Goal: Check status: Check status

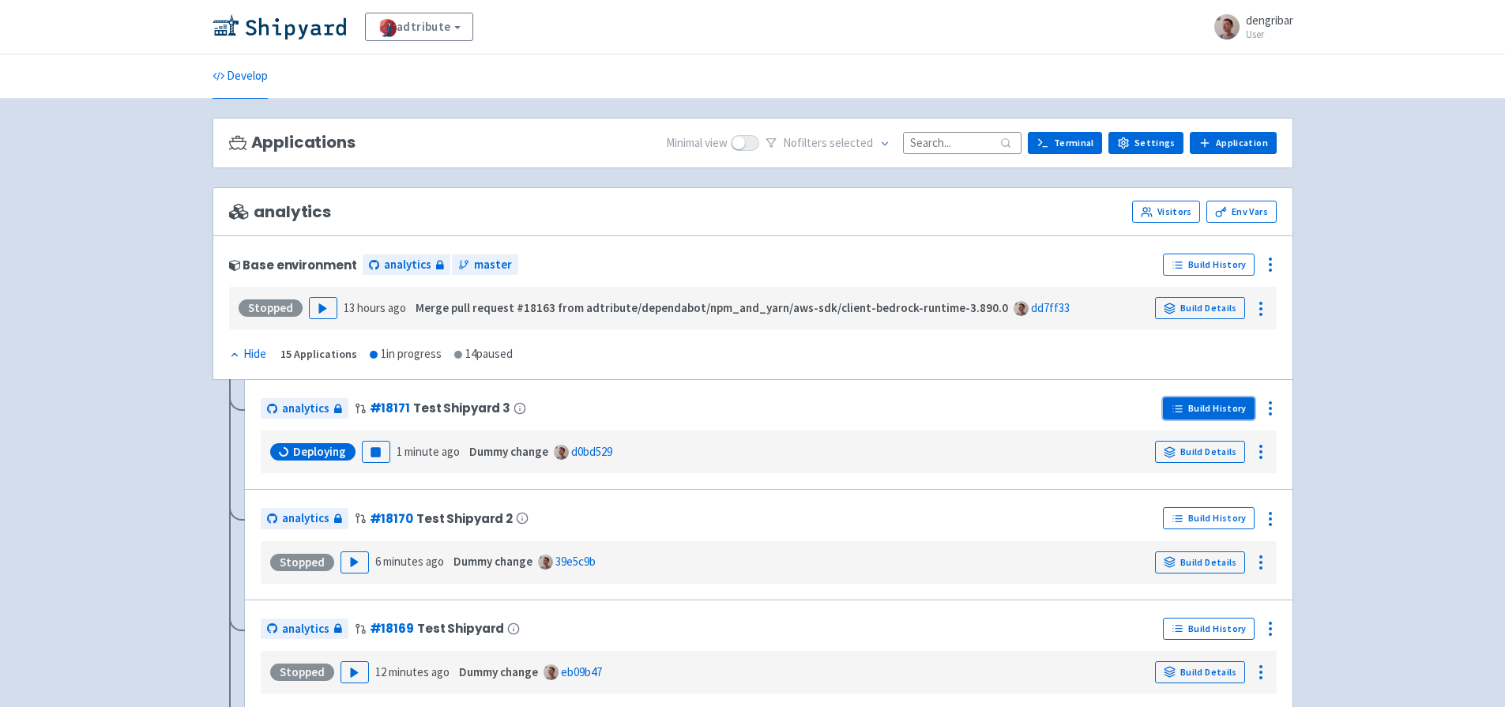
click at [1245, 412] on link "Build History" at bounding box center [1209, 408] width 92 height 22
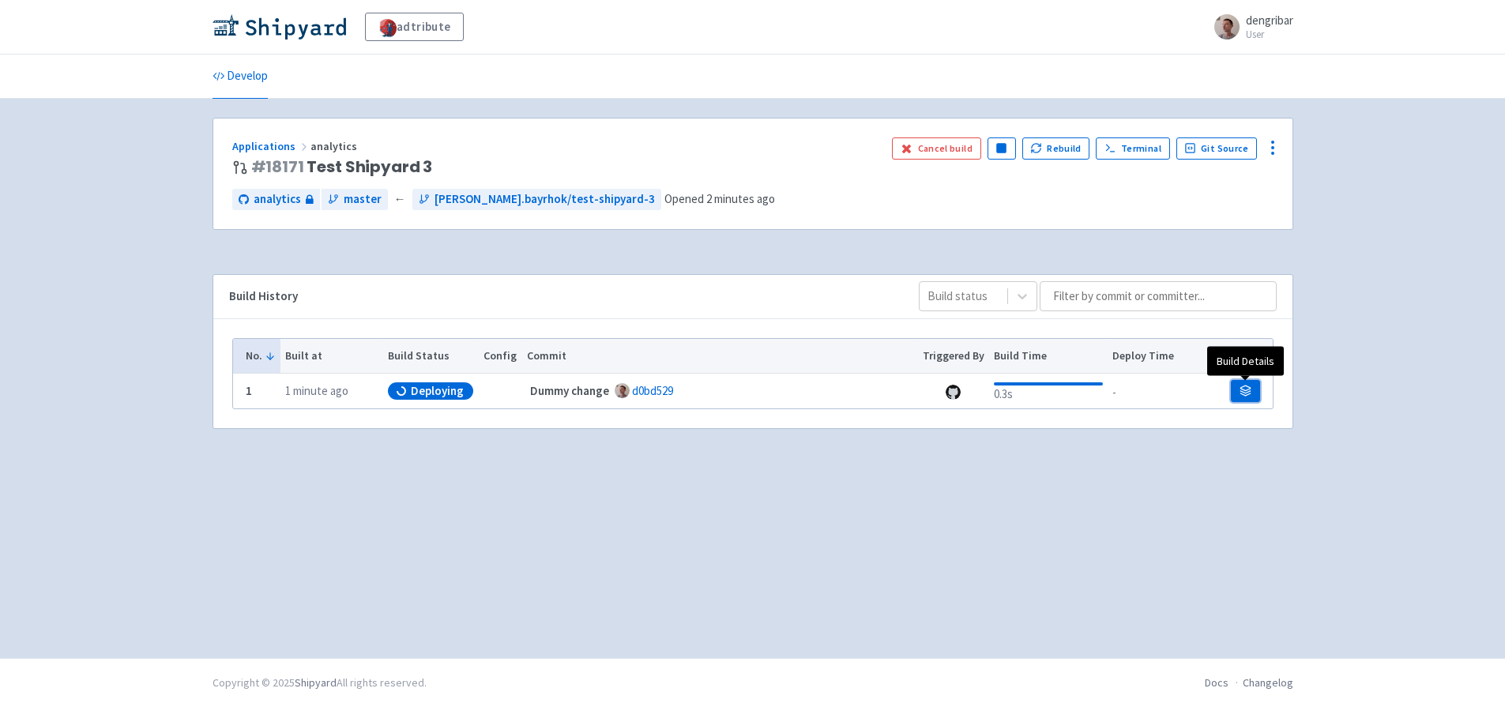
click at [1247, 393] on icon at bounding box center [1245, 391] width 12 height 12
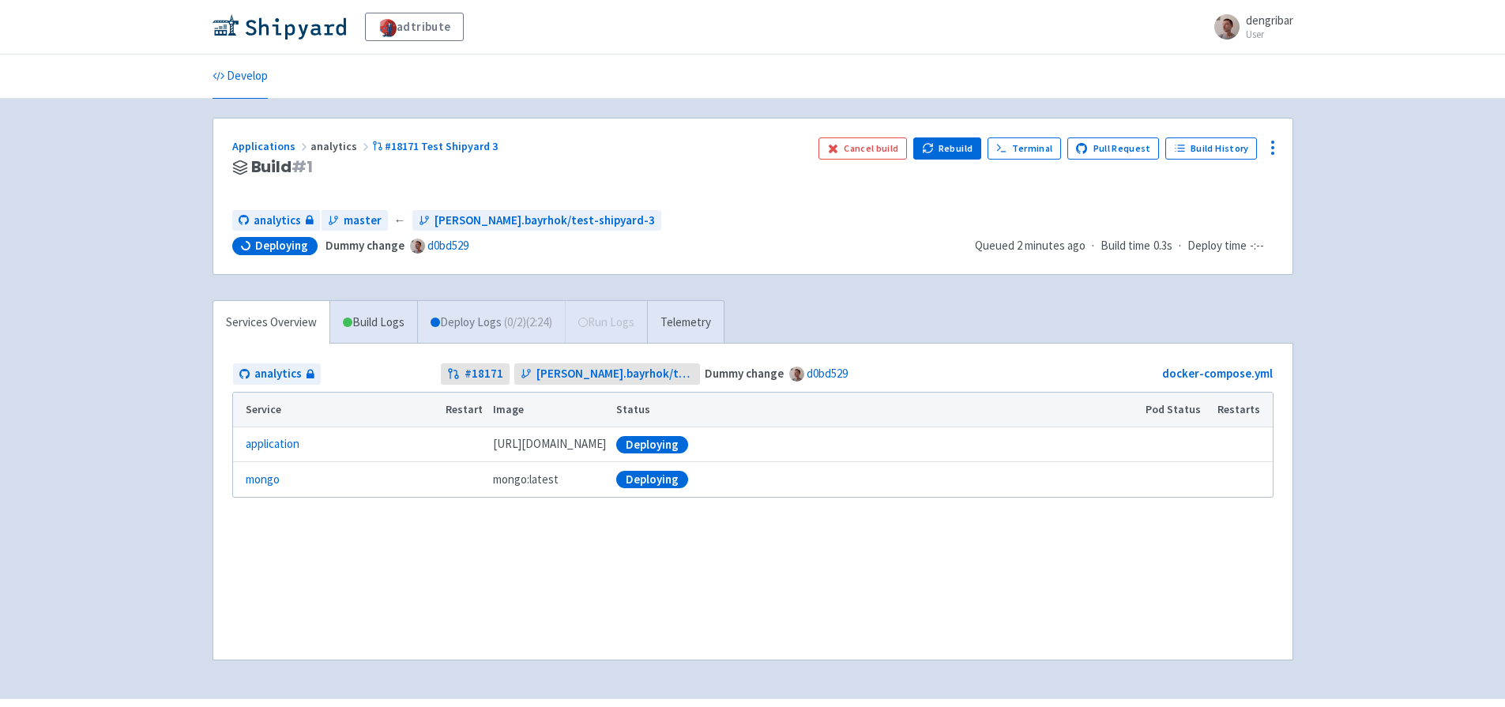
click at [480, 324] on link "Deploy Logs ( 0 / 2 ) (2:24)" at bounding box center [491, 322] width 148 height 43
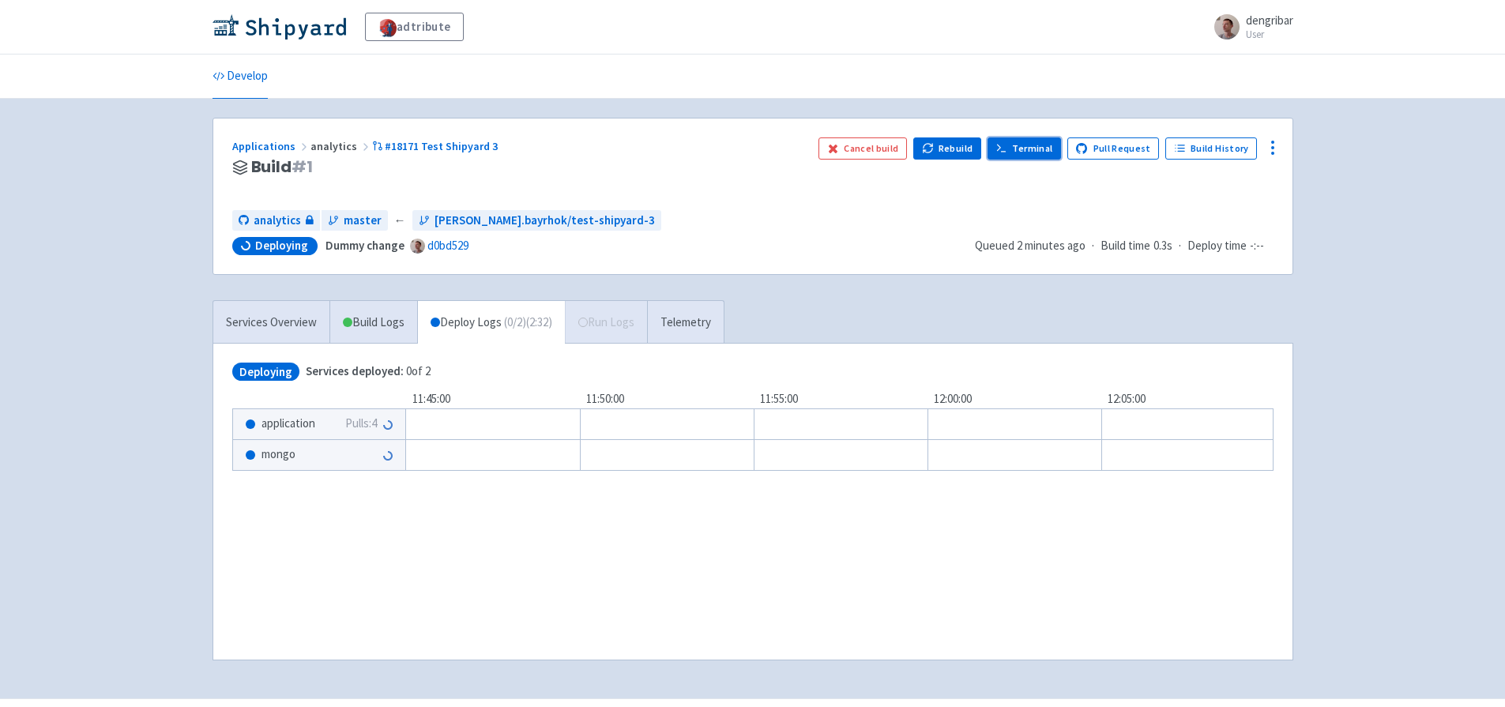
click at [1046, 144] on link "Terminal" at bounding box center [1023, 148] width 73 height 22
click at [618, 330] on div "Services Overview Build Logs Deploy Logs ( 0 / 2 ) (4:13) Run Logs Telemetry" at bounding box center [468, 321] width 512 height 43
click at [709, 308] on link "Telemetry" at bounding box center [685, 322] width 77 height 43
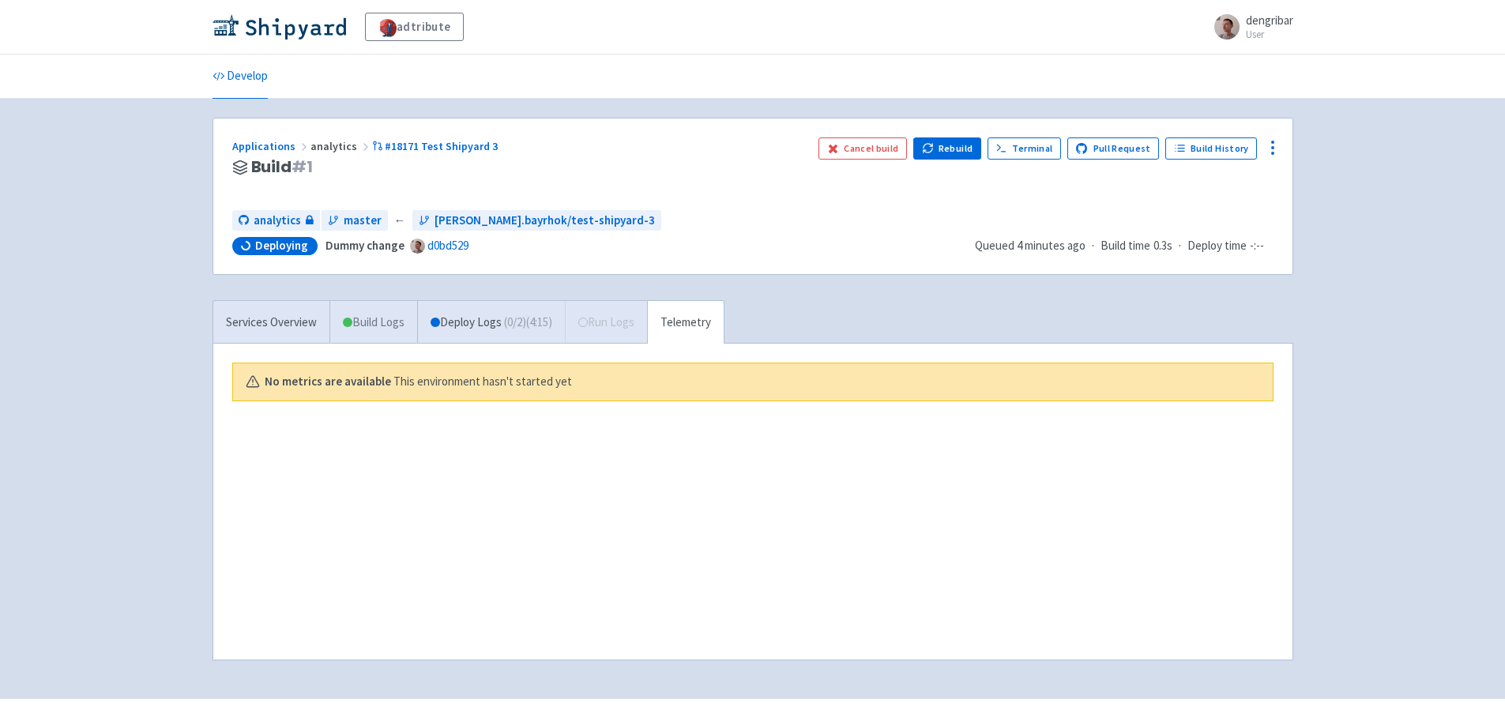
click at [397, 326] on link "Build Logs" at bounding box center [373, 322] width 87 height 43
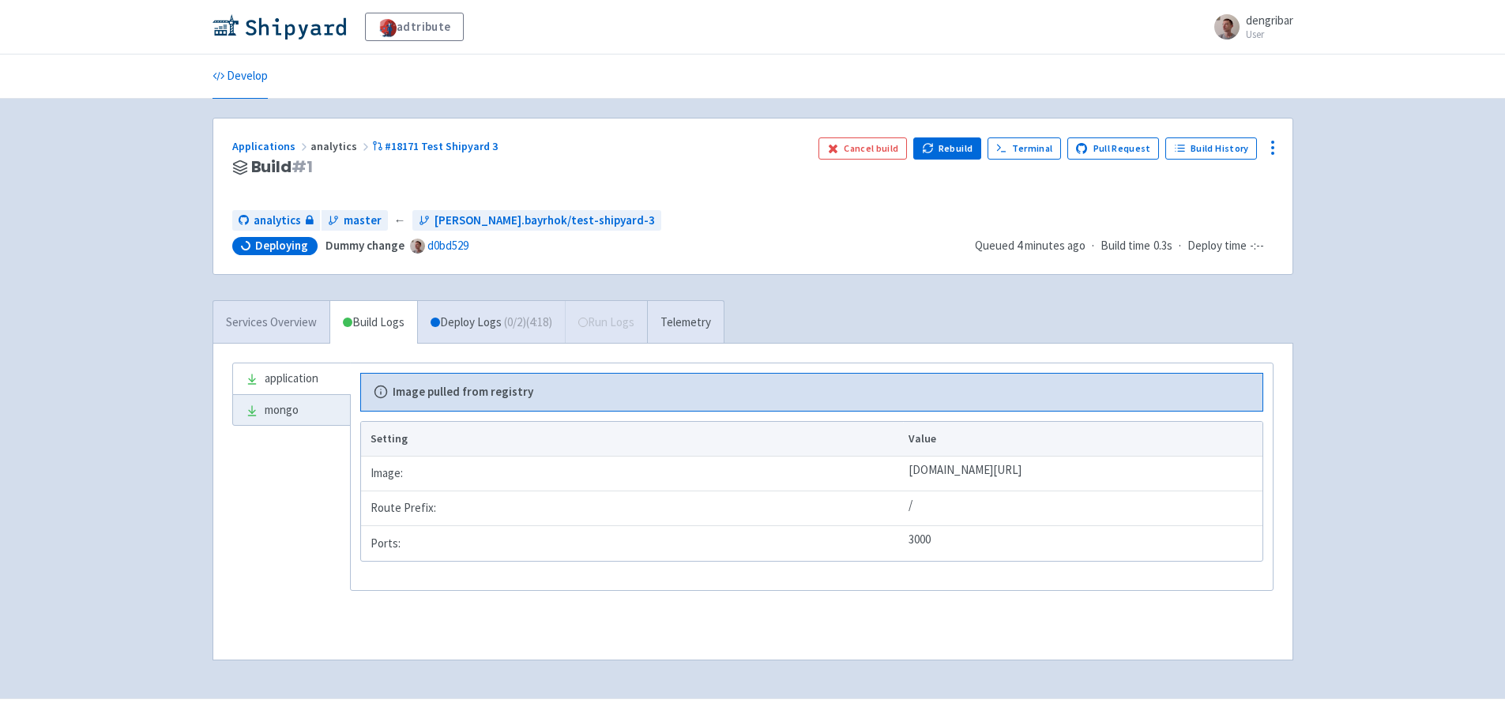
click at [273, 325] on link "Services Overview" at bounding box center [271, 322] width 116 height 43
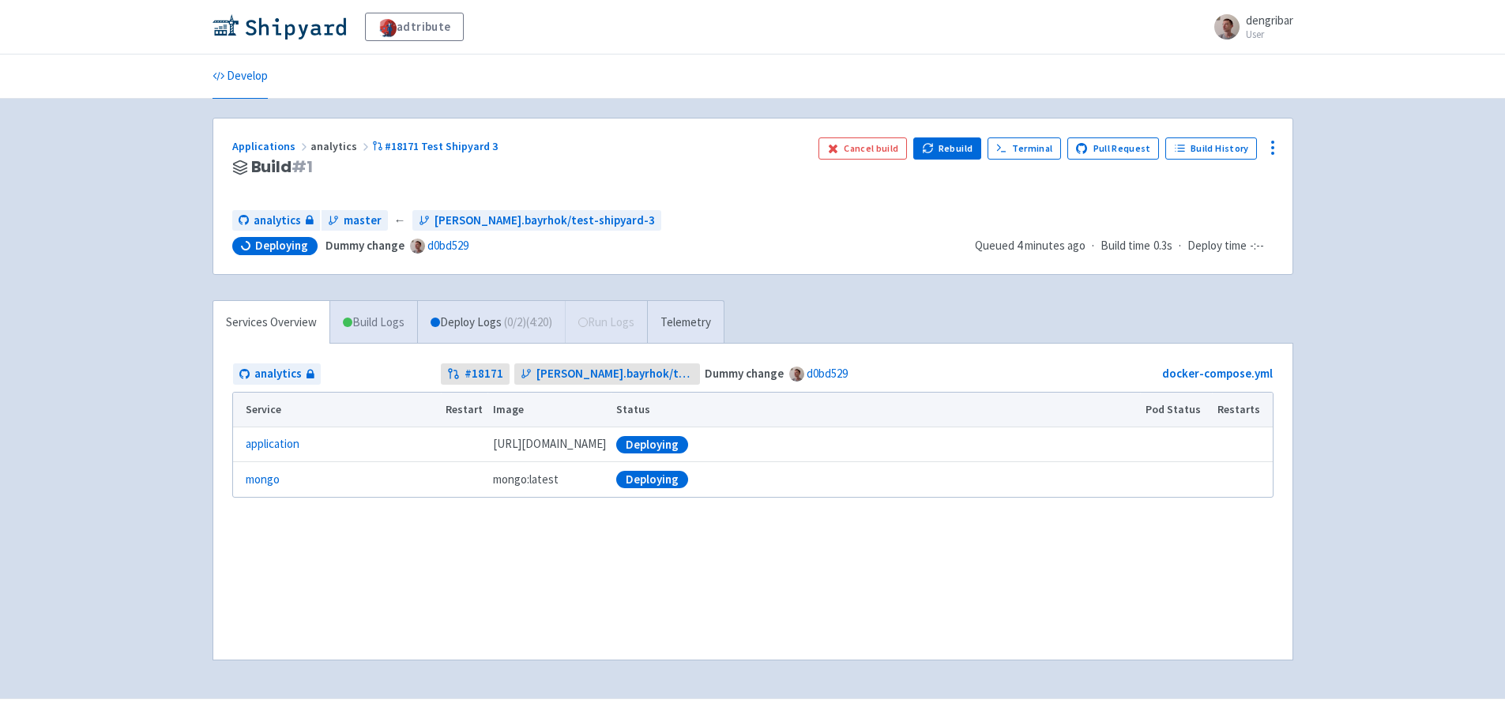
click at [378, 333] on link "Build Logs" at bounding box center [373, 322] width 87 height 43
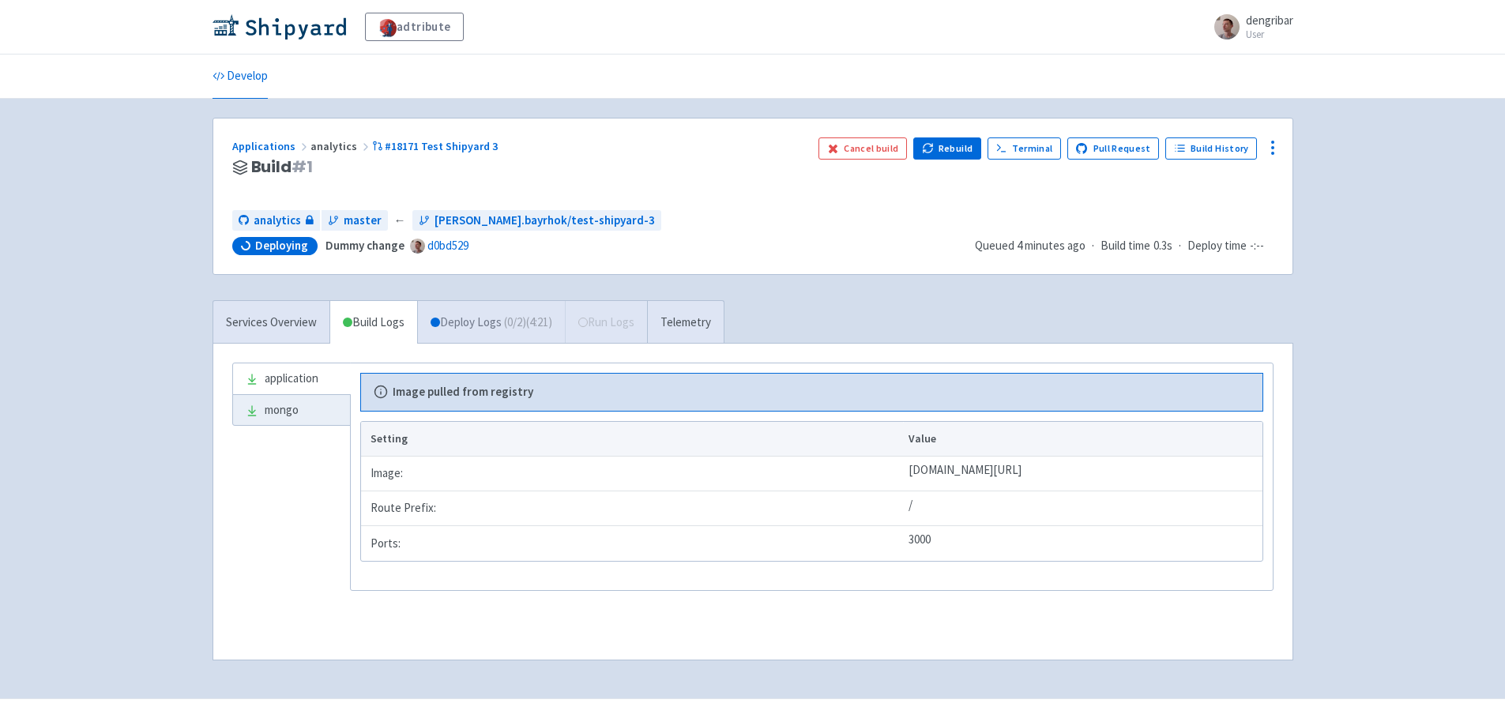
click at [468, 320] on link "Deploy Logs ( 0 / 2 ) (4:21)" at bounding box center [491, 322] width 148 height 43
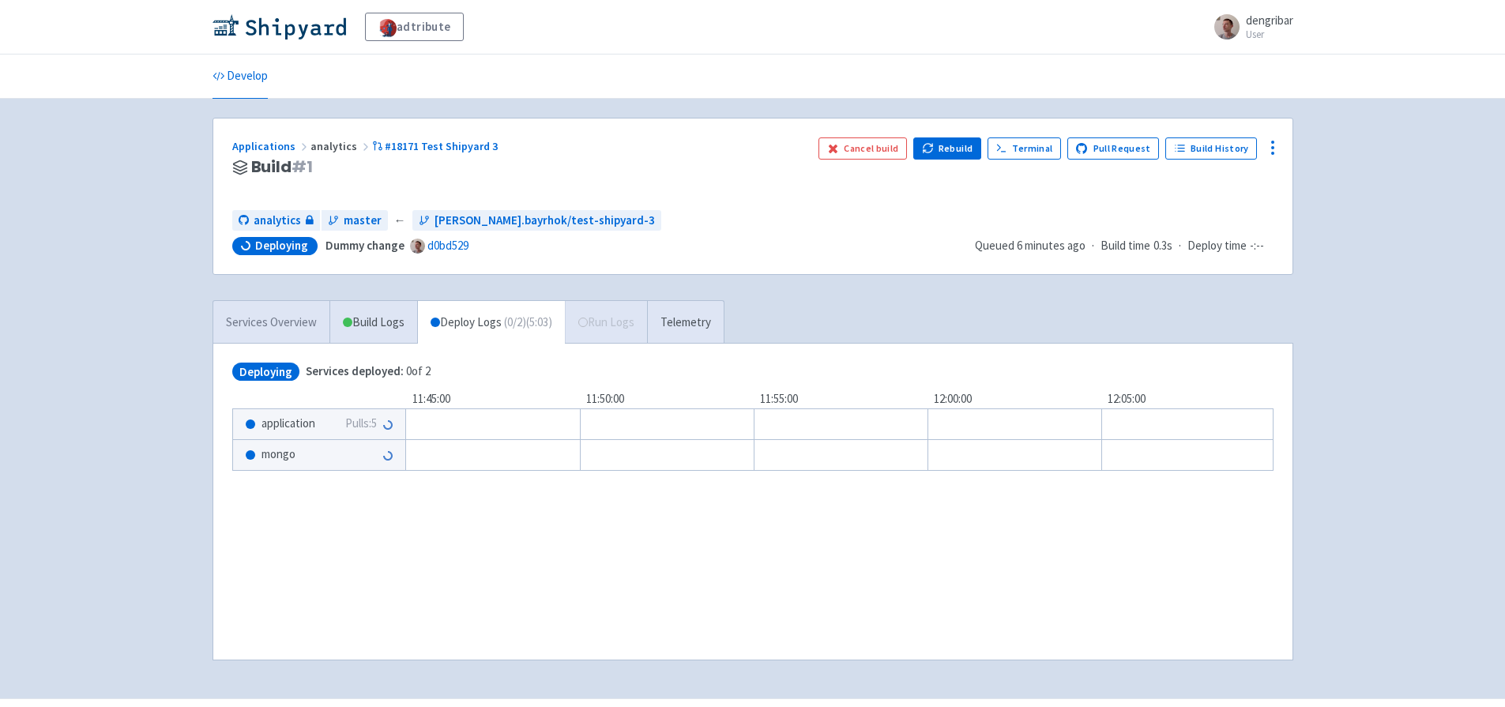
click at [298, 321] on link "Services Overview" at bounding box center [271, 322] width 116 height 43
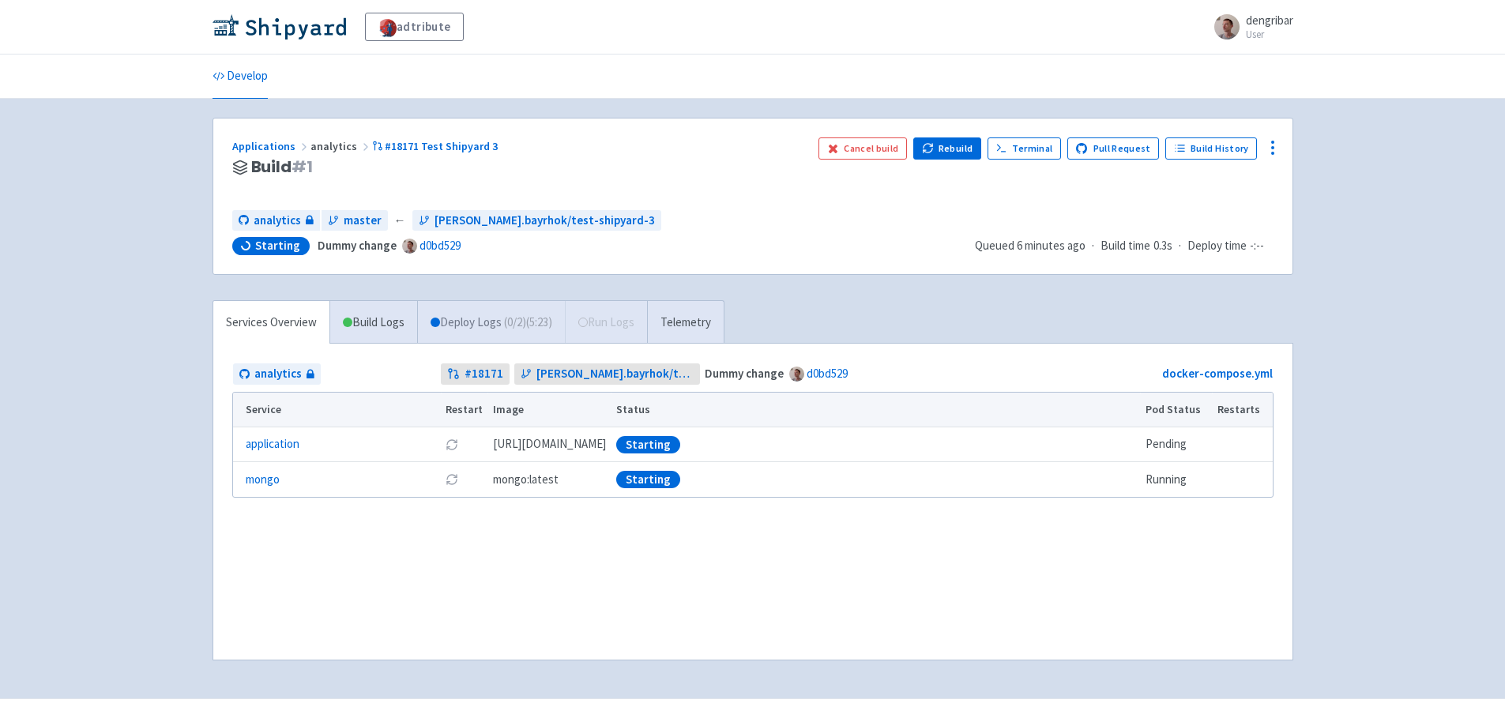
click at [515, 322] on span "( 0 / 2 ) (5:23)" at bounding box center [528, 323] width 48 height 18
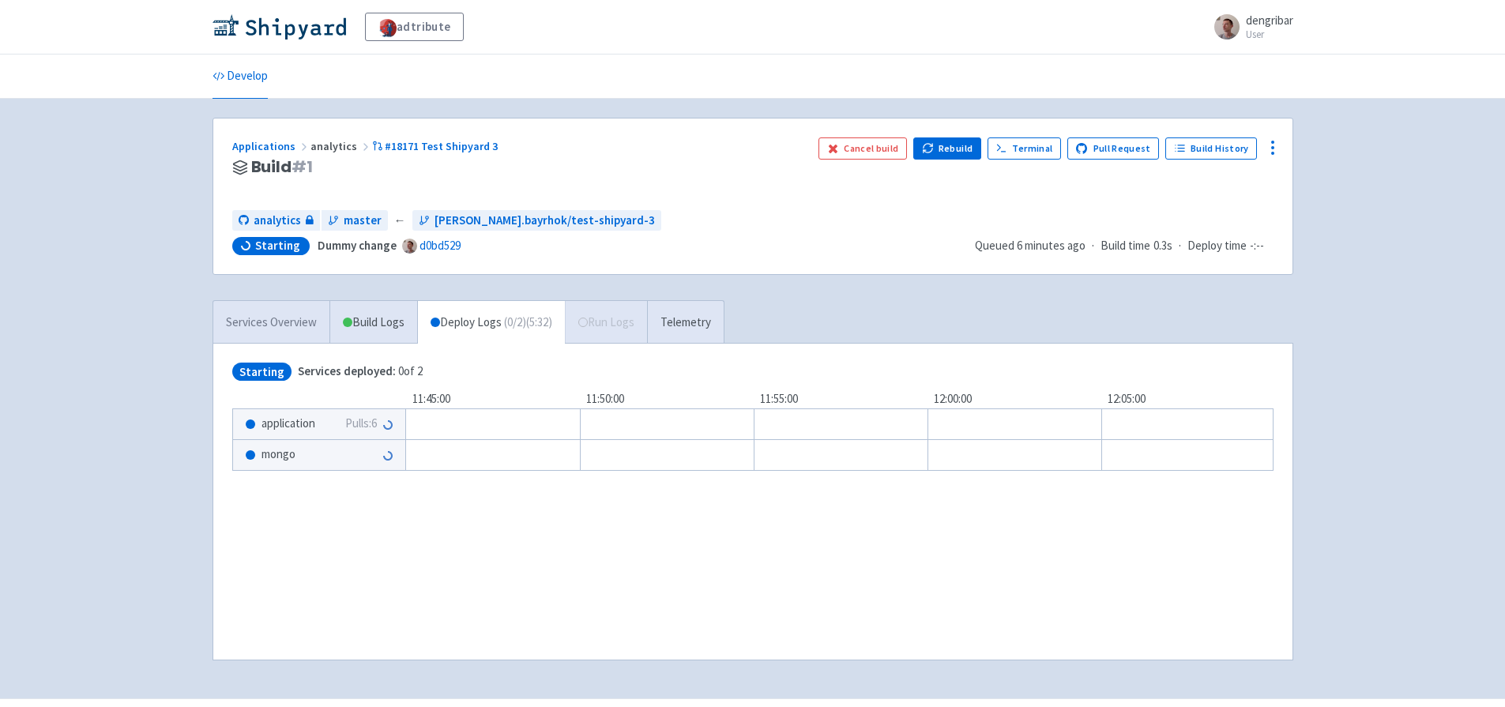
click at [278, 323] on link "Services Overview" at bounding box center [271, 322] width 116 height 43
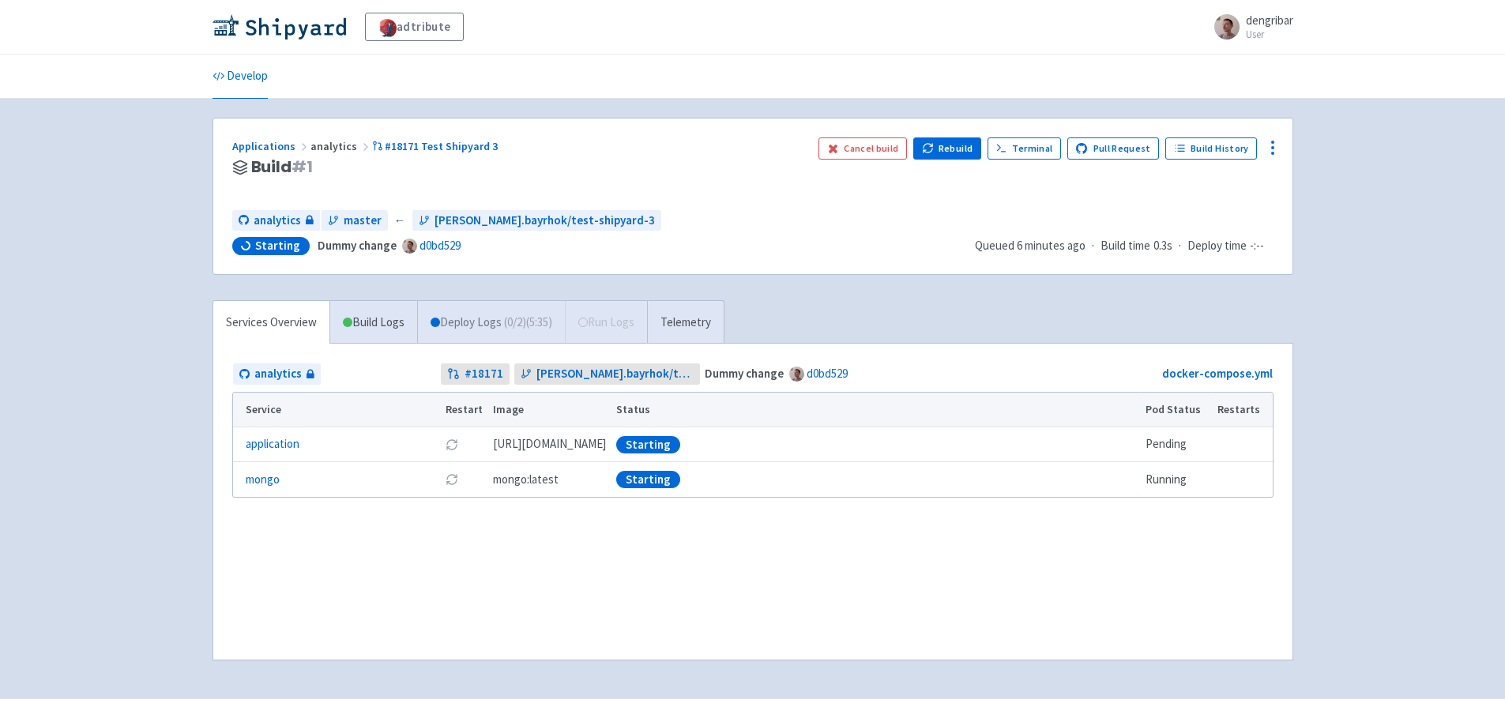
click at [461, 318] on link "Deploy Logs ( 0 / 2 ) (5:35)" at bounding box center [491, 322] width 148 height 43
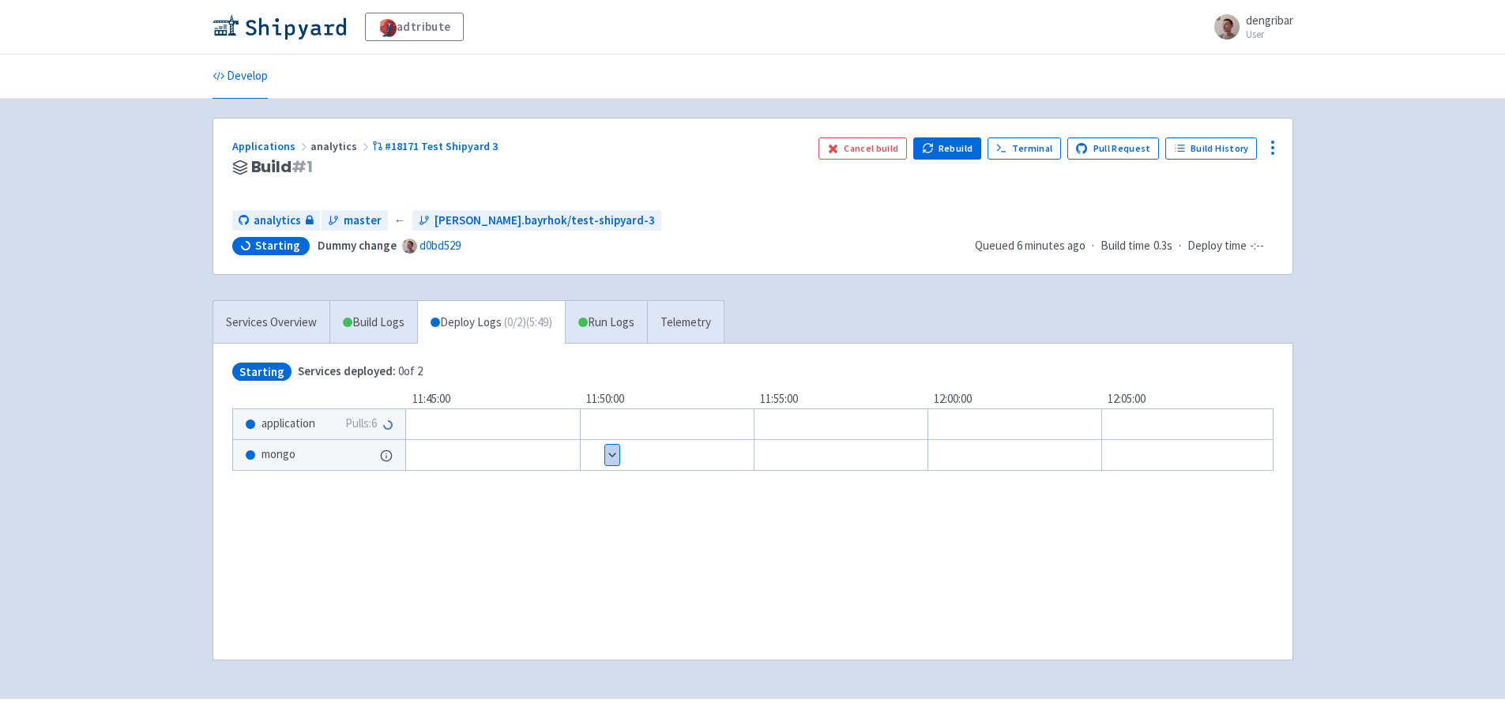
click at [607, 453] on button "Show details" at bounding box center [612, 455] width 14 height 21
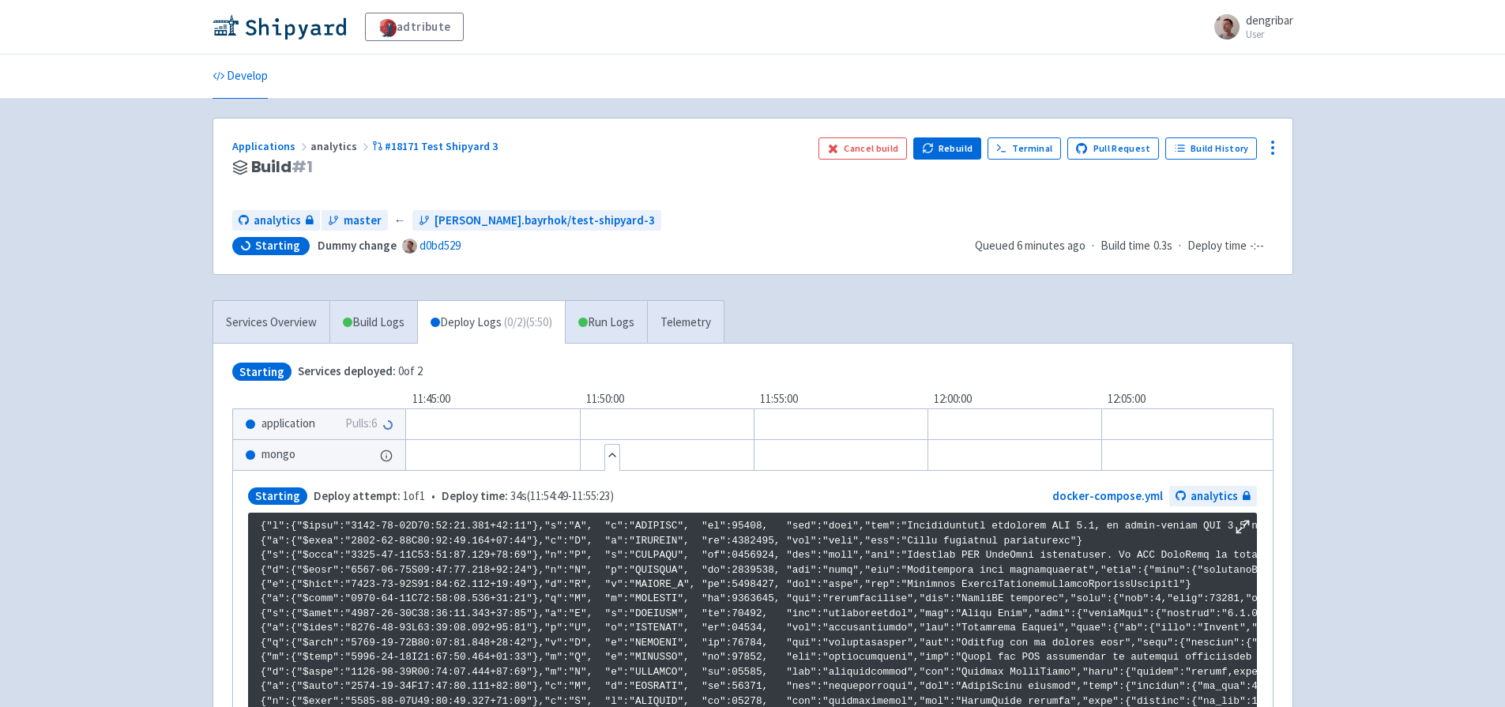
scroll to position [557, 0]
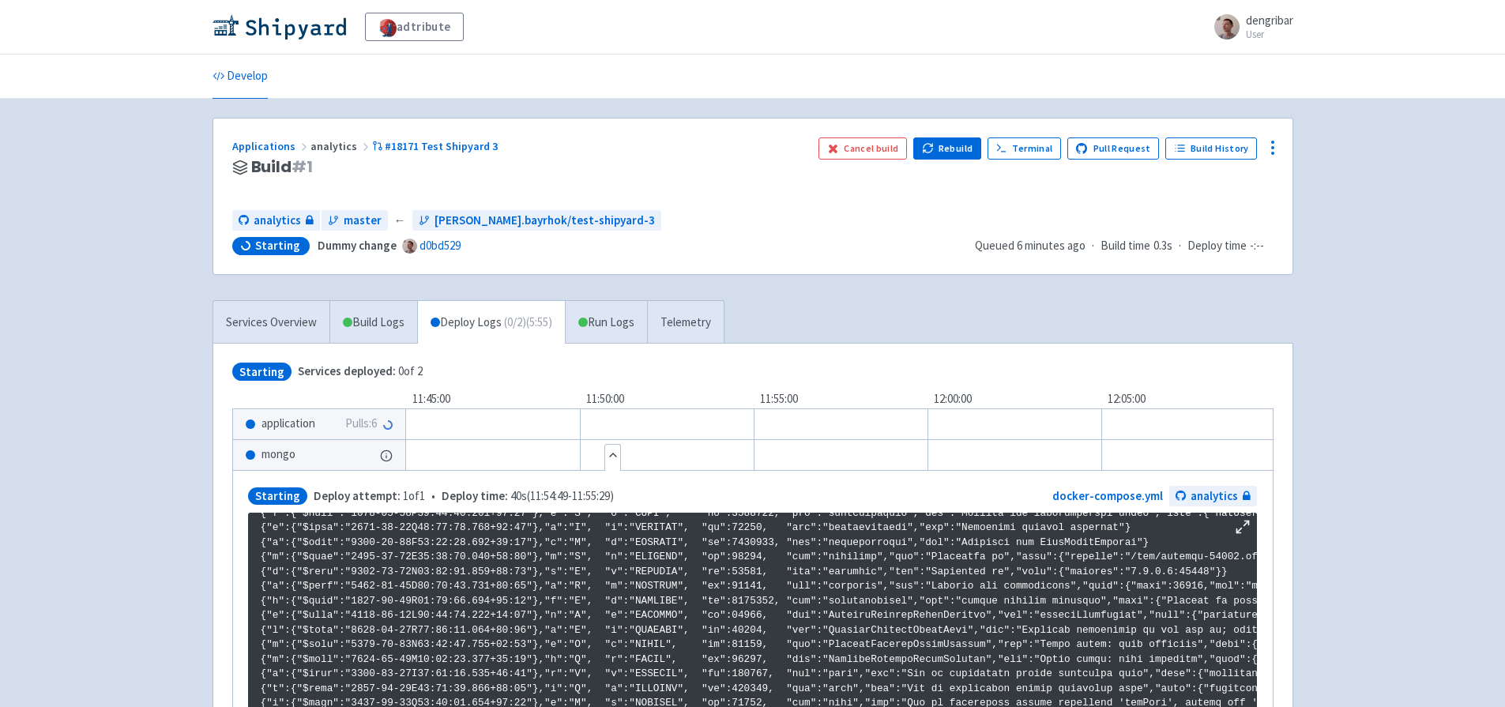
click at [611, 457] on button "Hide details" at bounding box center [612, 455] width 15 height 21
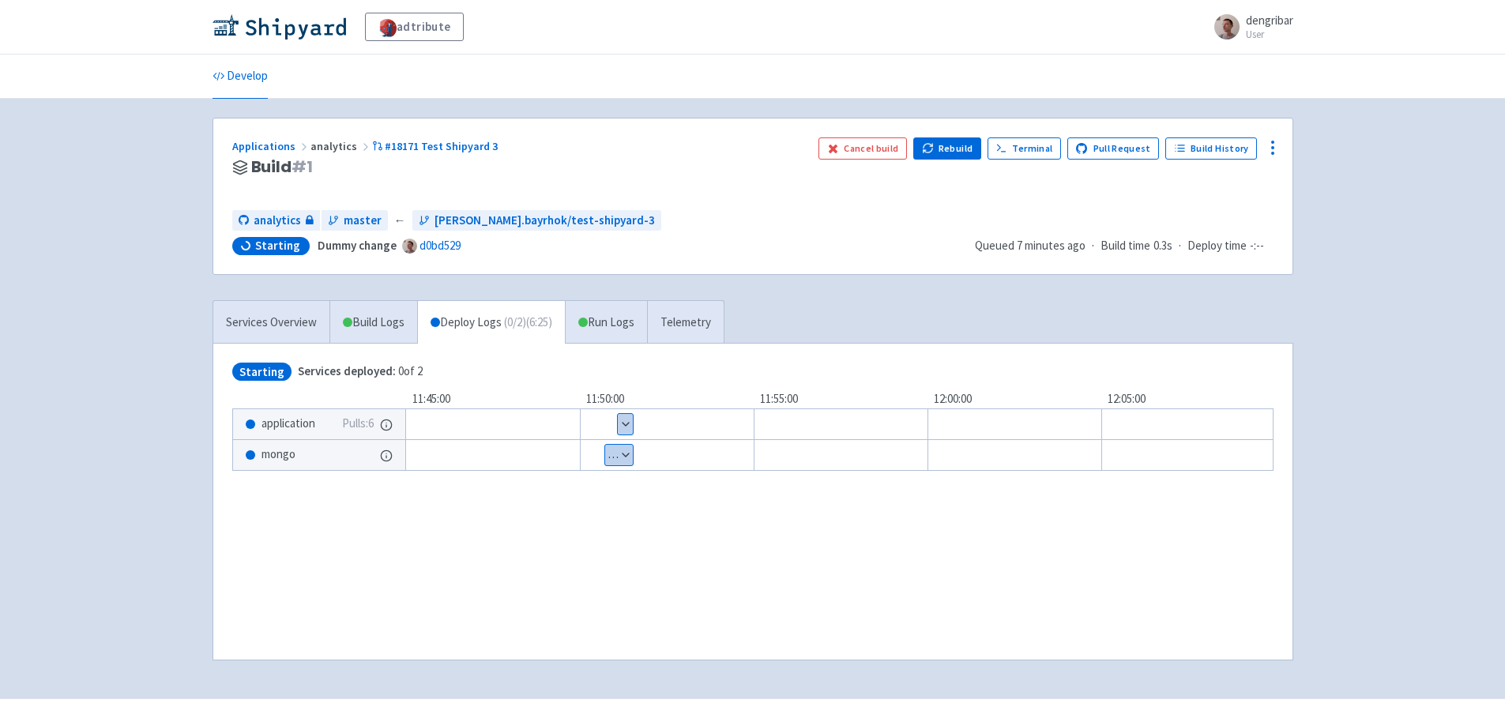
click at [630, 420] on button "Show details" at bounding box center [625, 424] width 15 height 21
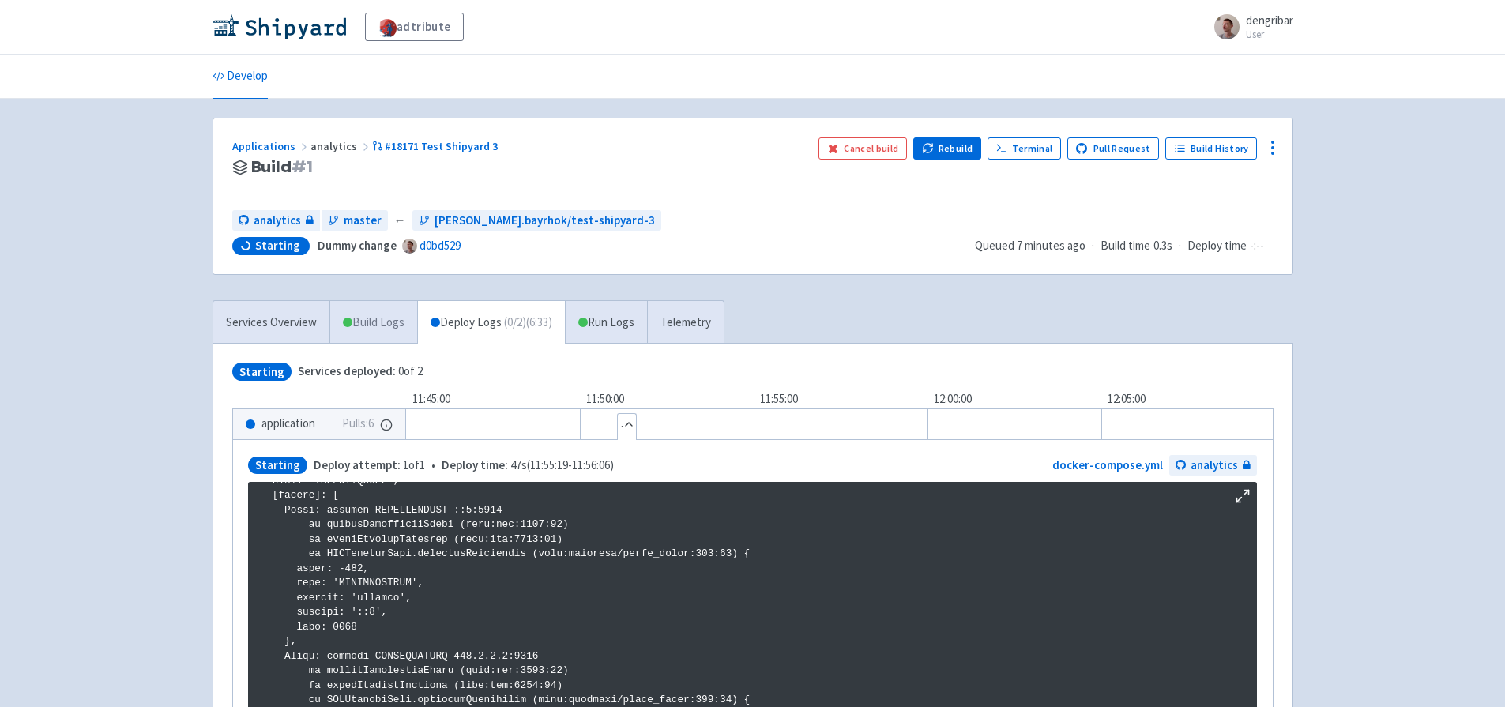
click at [371, 325] on link "Build Logs" at bounding box center [373, 322] width 87 height 43
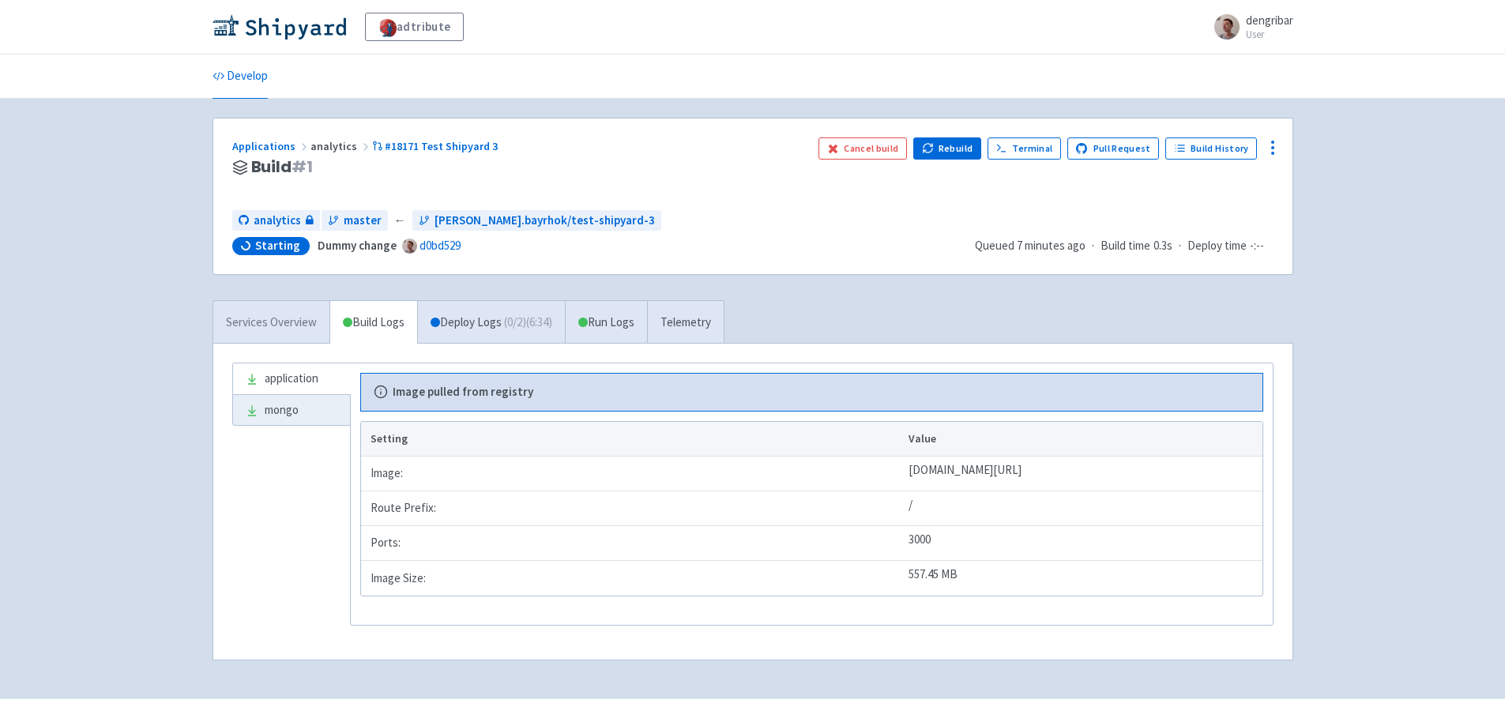
click at [283, 319] on link "Services Overview" at bounding box center [271, 322] width 116 height 43
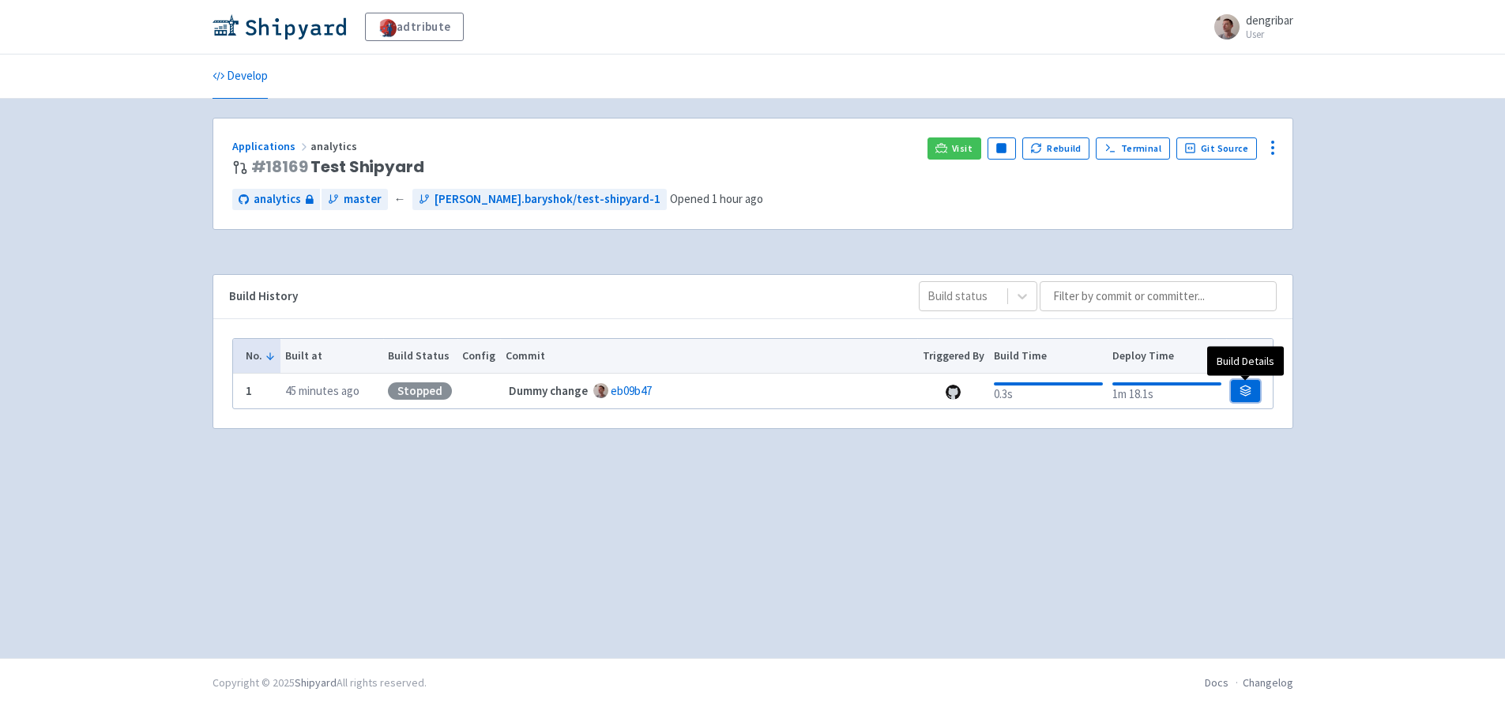
click at [1251, 393] on link at bounding box center [1245, 391] width 28 height 22
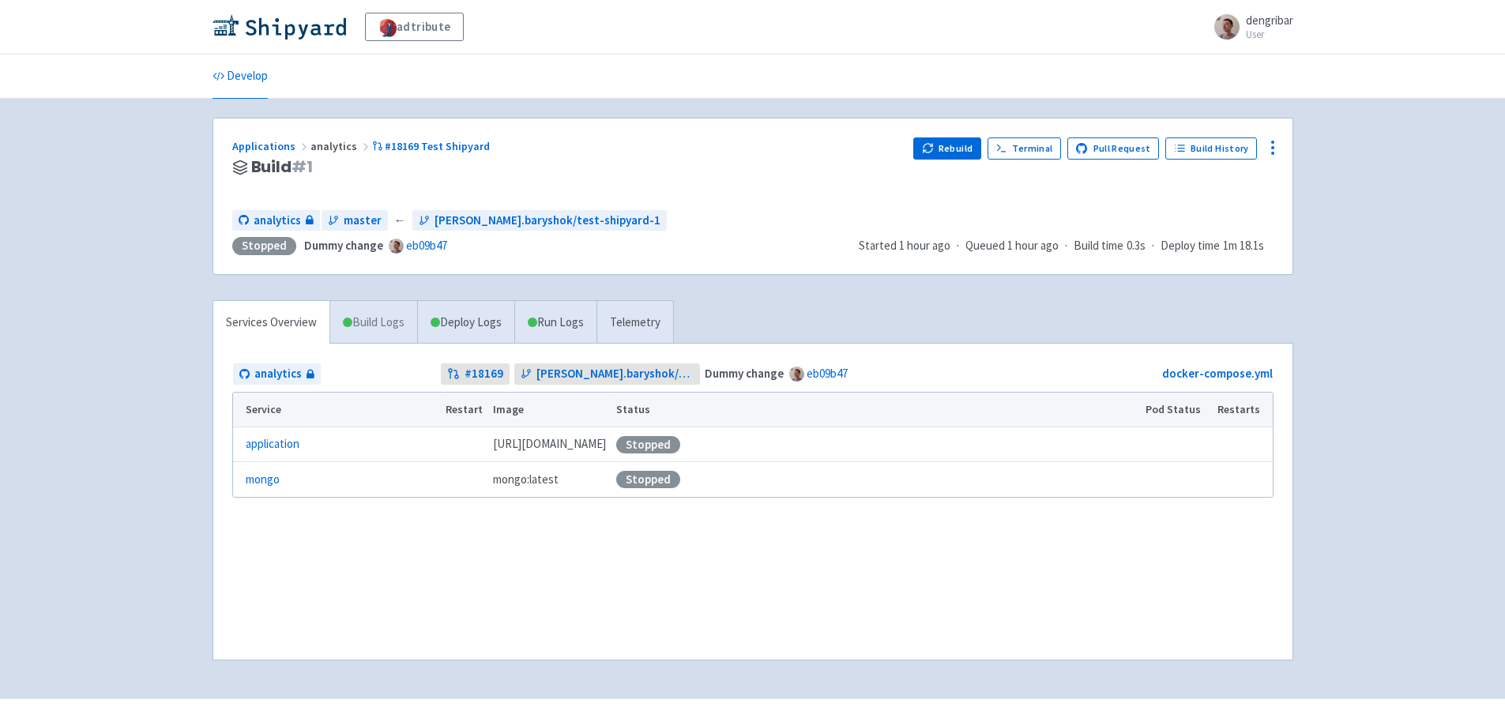
click at [356, 325] on link "Build Logs" at bounding box center [373, 322] width 87 height 43
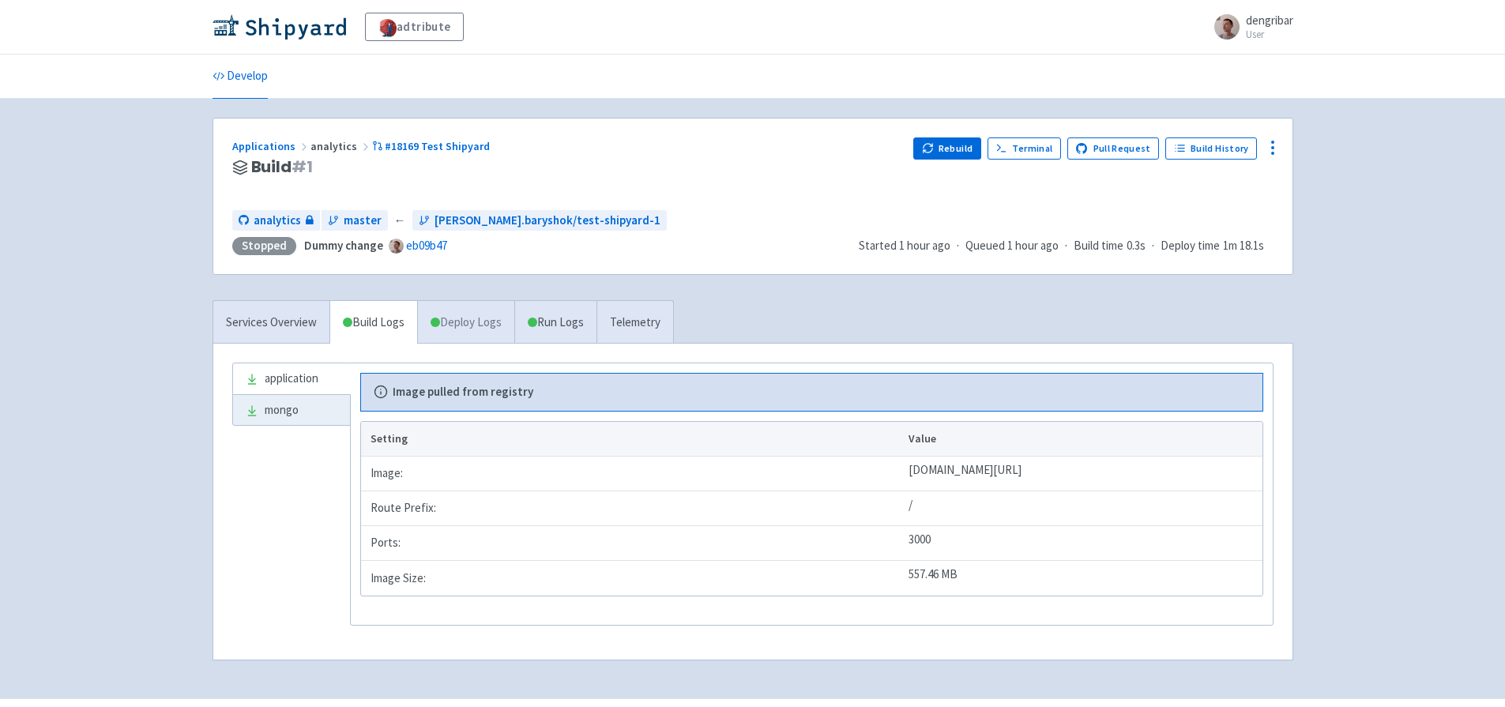
click at [472, 310] on link "Deploy Logs" at bounding box center [465, 322] width 97 height 43
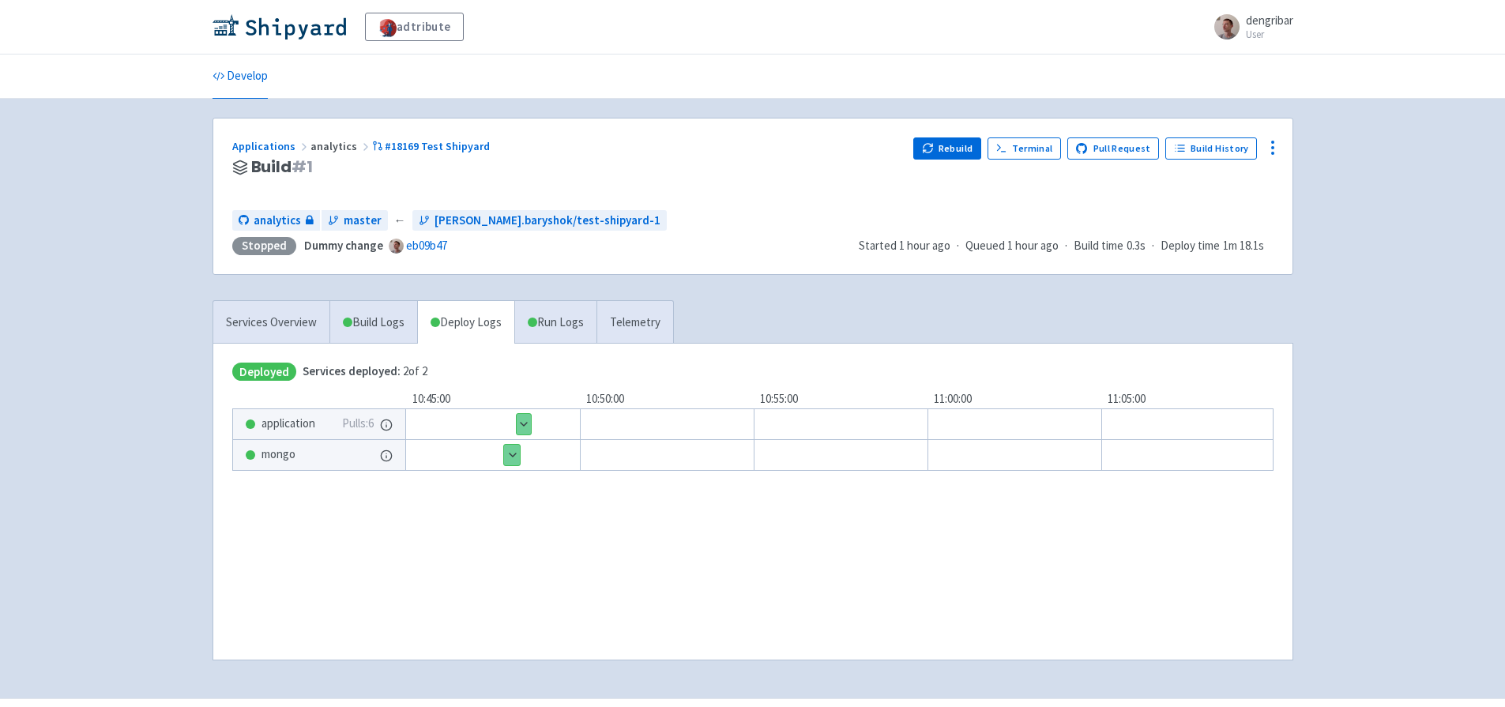
click at [521, 427] on button "Show details" at bounding box center [524, 424] width 14 height 21
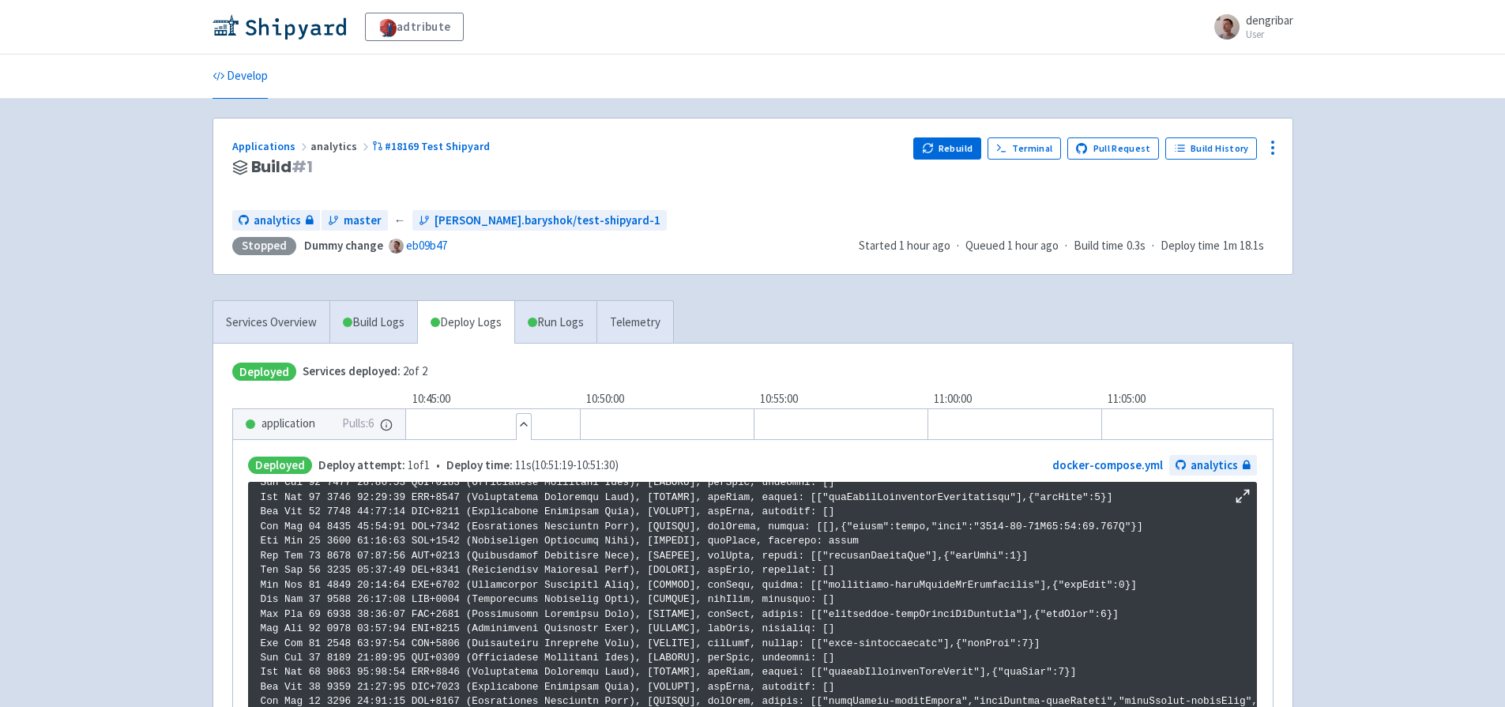
scroll to position [200, 0]
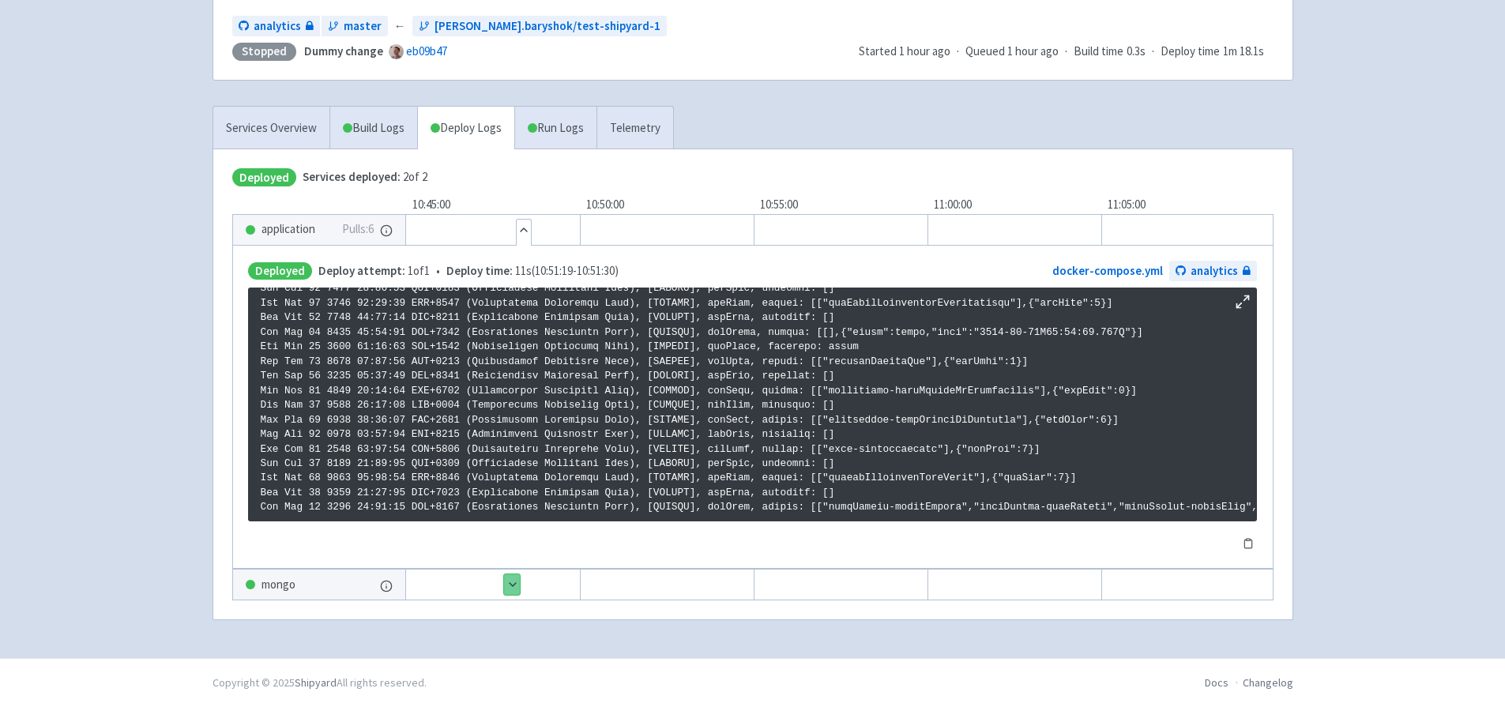
click at [519, 220] on button "Hide details" at bounding box center [524, 230] width 14 height 21
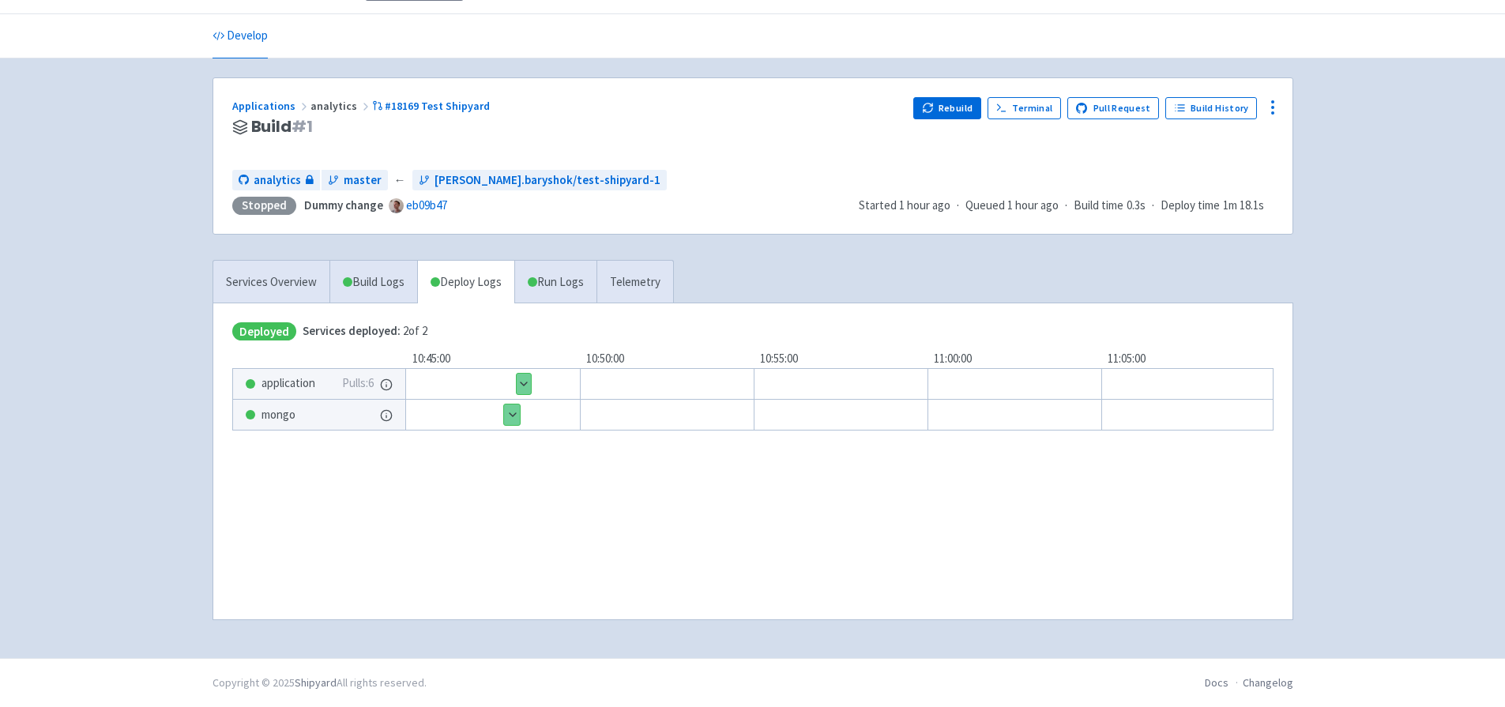
scroll to position [40, 0]
click at [509, 415] on button "Show details" at bounding box center [512, 414] width 16 height 21
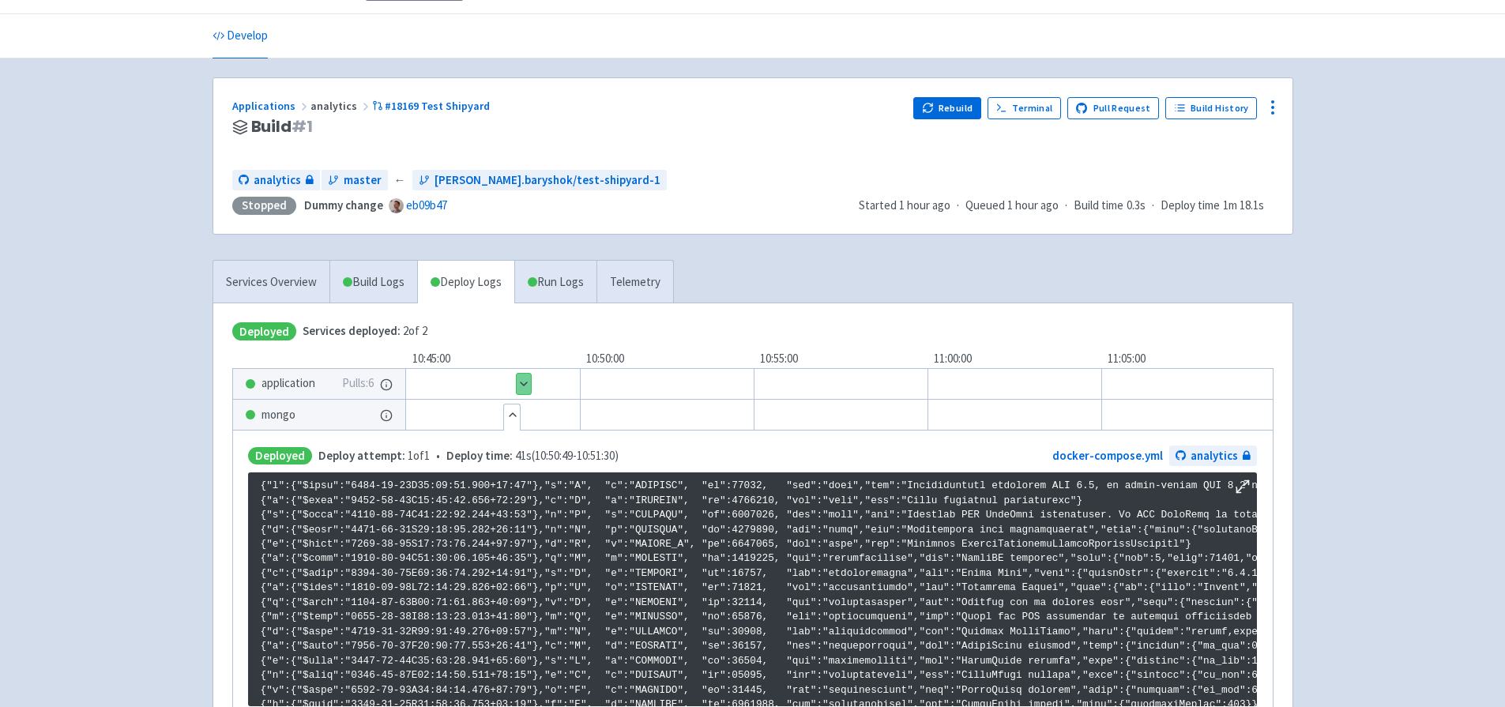
scroll to position [2704, 0]
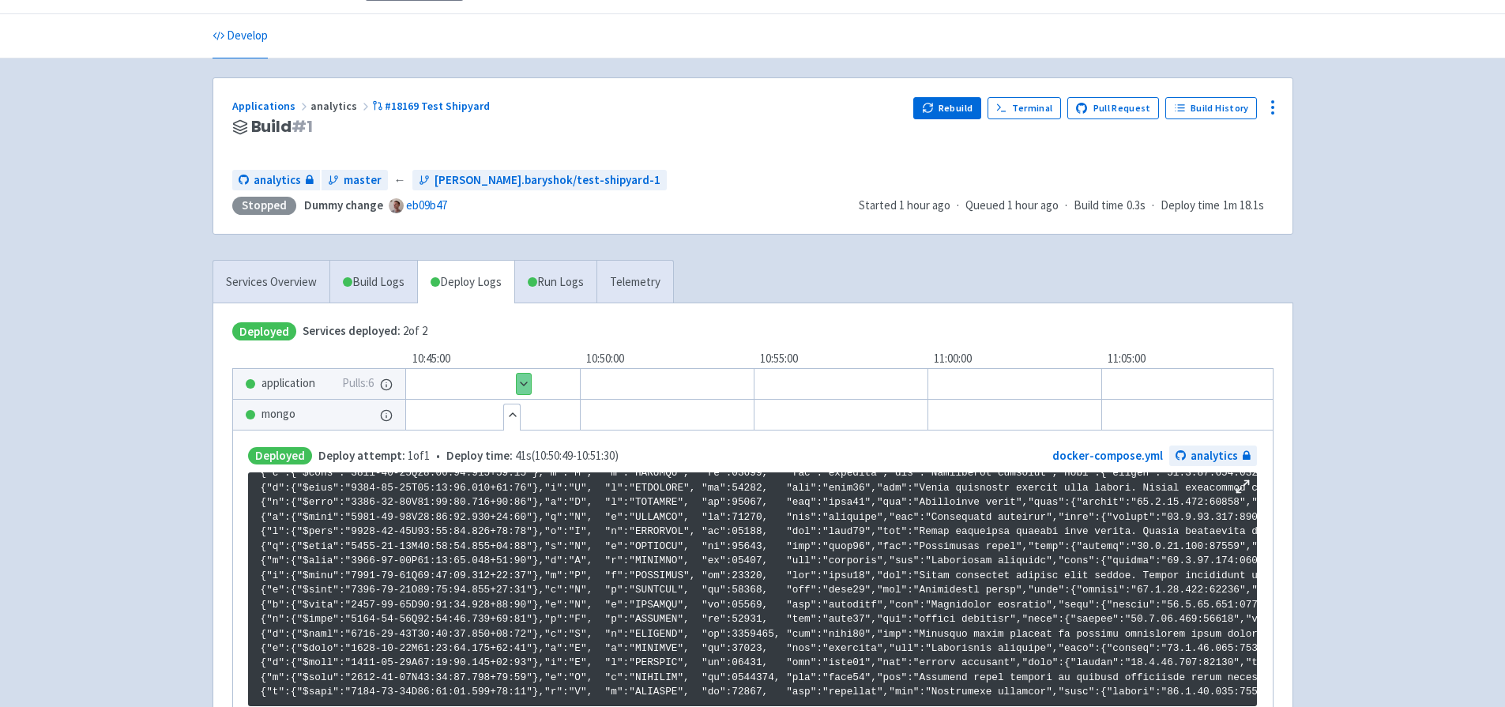
click at [517, 416] on button "Hide details" at bounding box center [512, 414] width 16 height 21
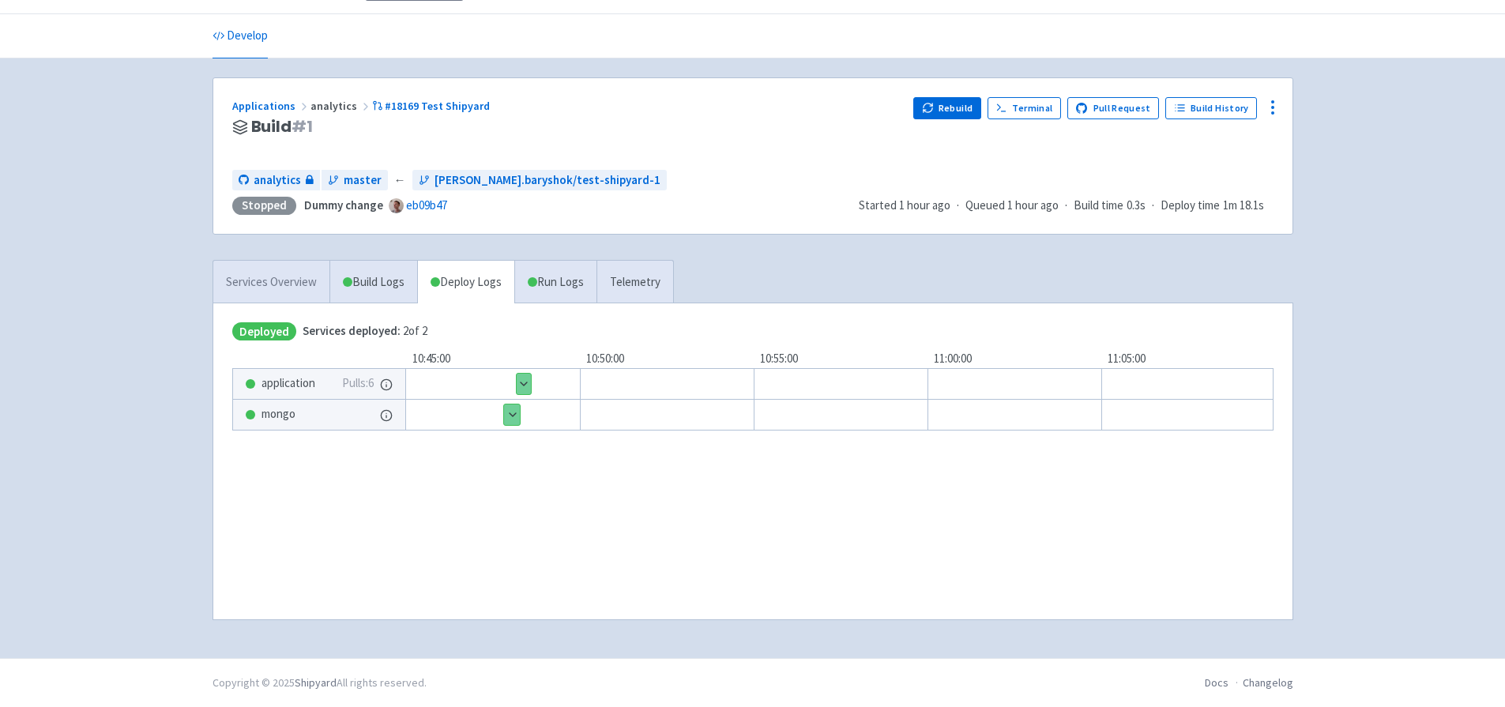
click at [299, 280] on link "Services Overview" at bounding box center [271, 282] width 116 height 43
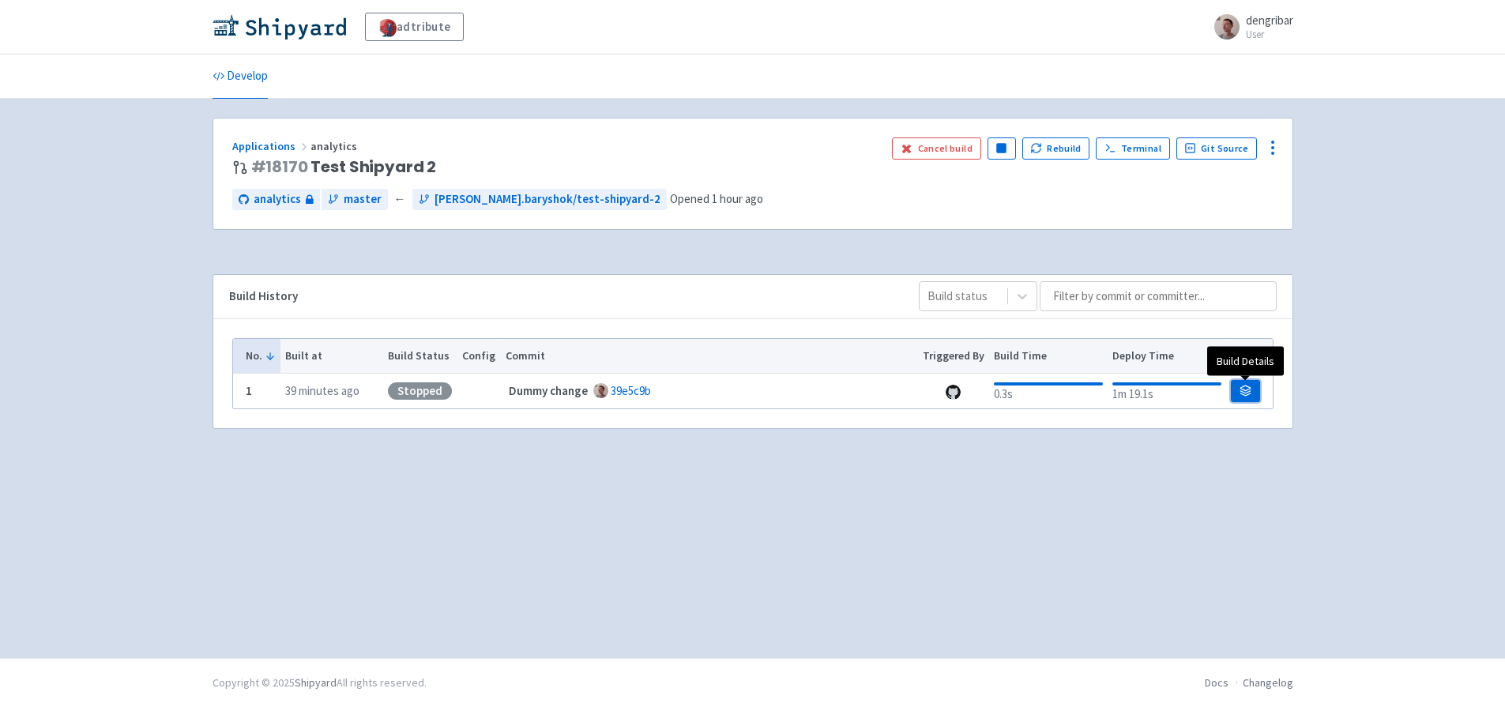
click at [1238, 393] on link at bounding box center [1245, 391] width 28 height 22
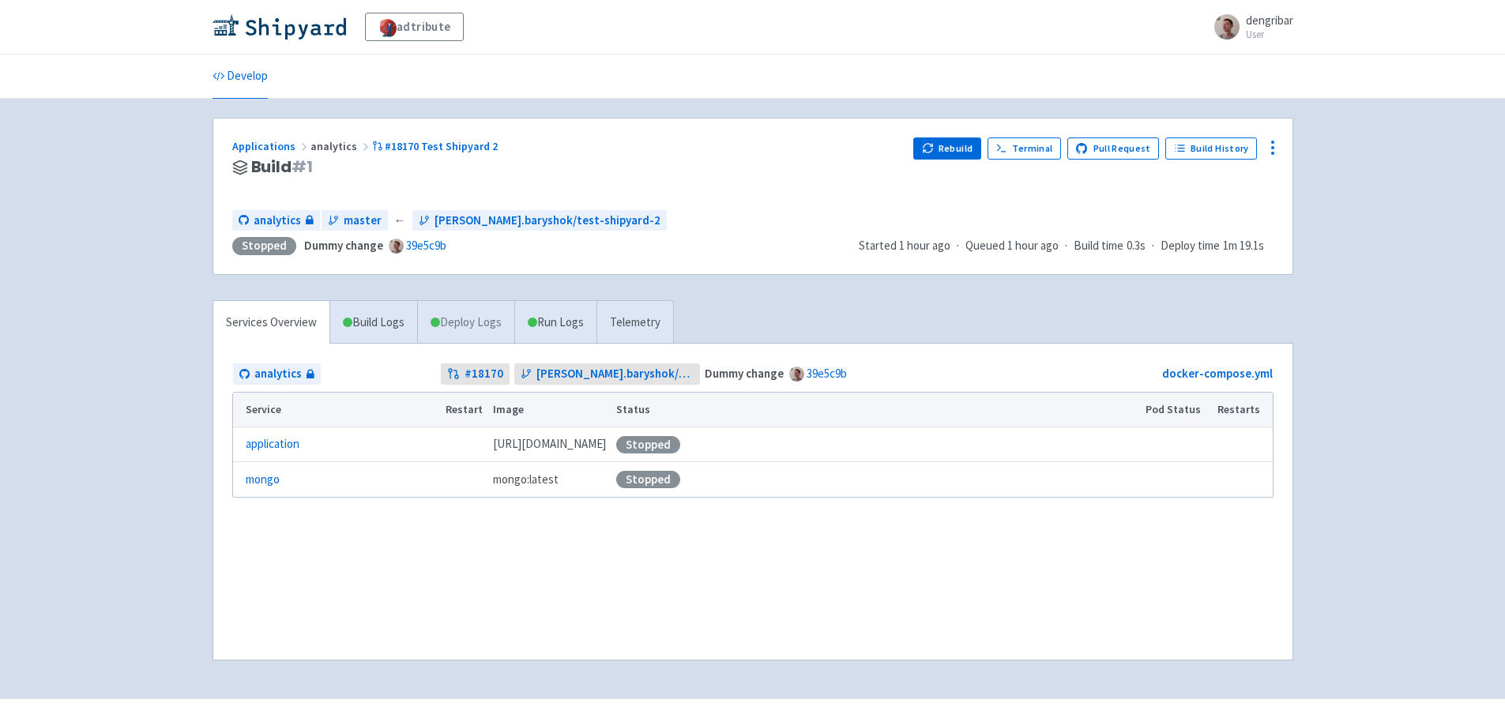
click at [457, 326] on link "Deploy Logs" at bounding box center [465, 322] width 97 height 43
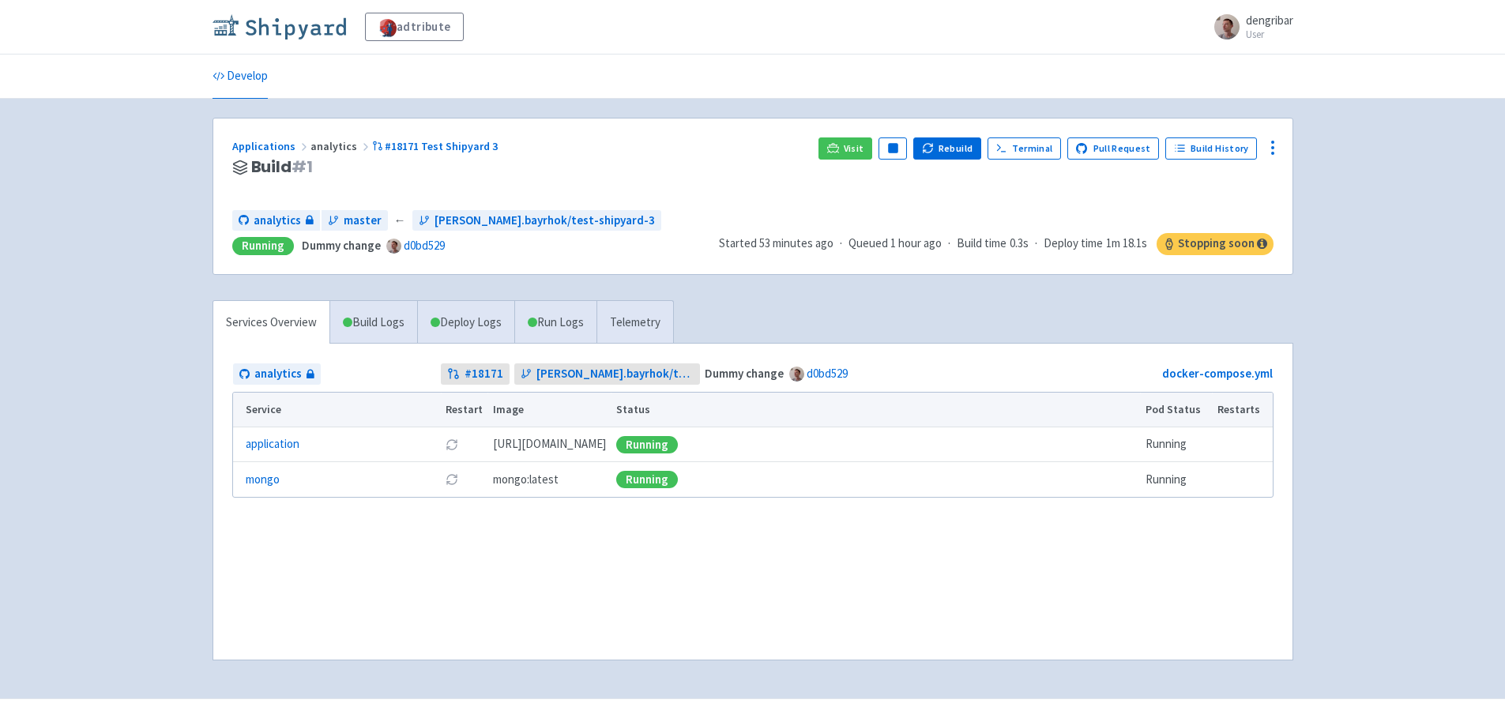
click at [292, 15] on img at bounding box center [278, 26] width 133 height 25
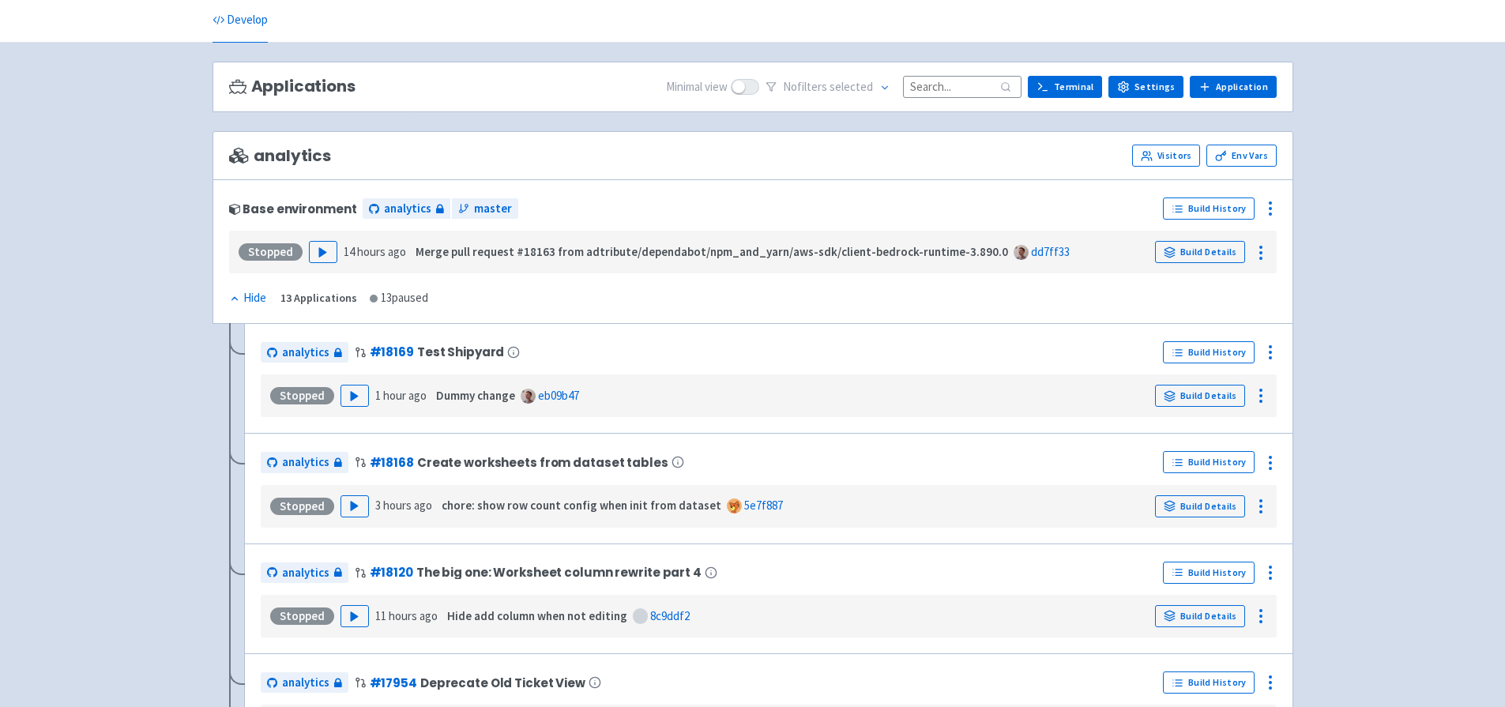
scroll to position [122, 0]
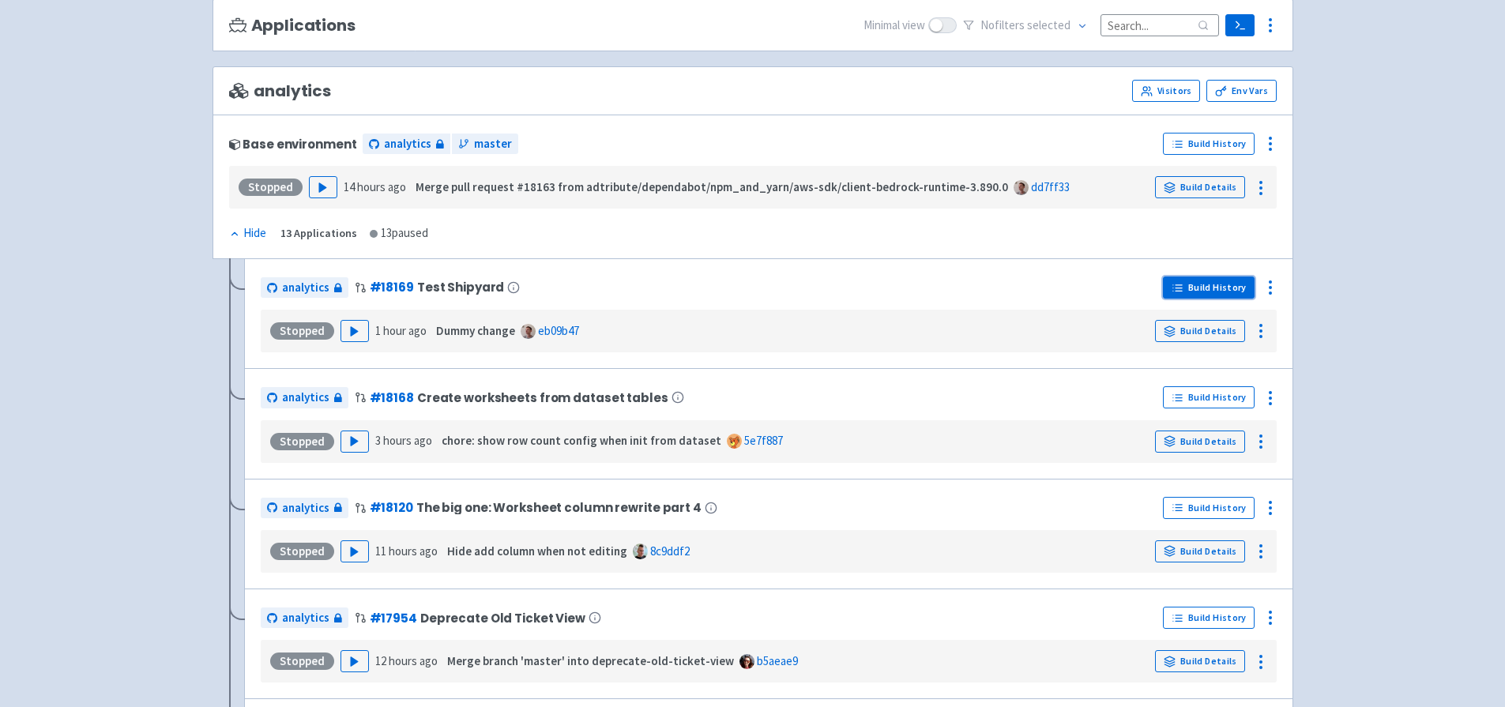
click at [1239, 281] on link "Build History" at bounding box center [1209, 287] width 92 height 22
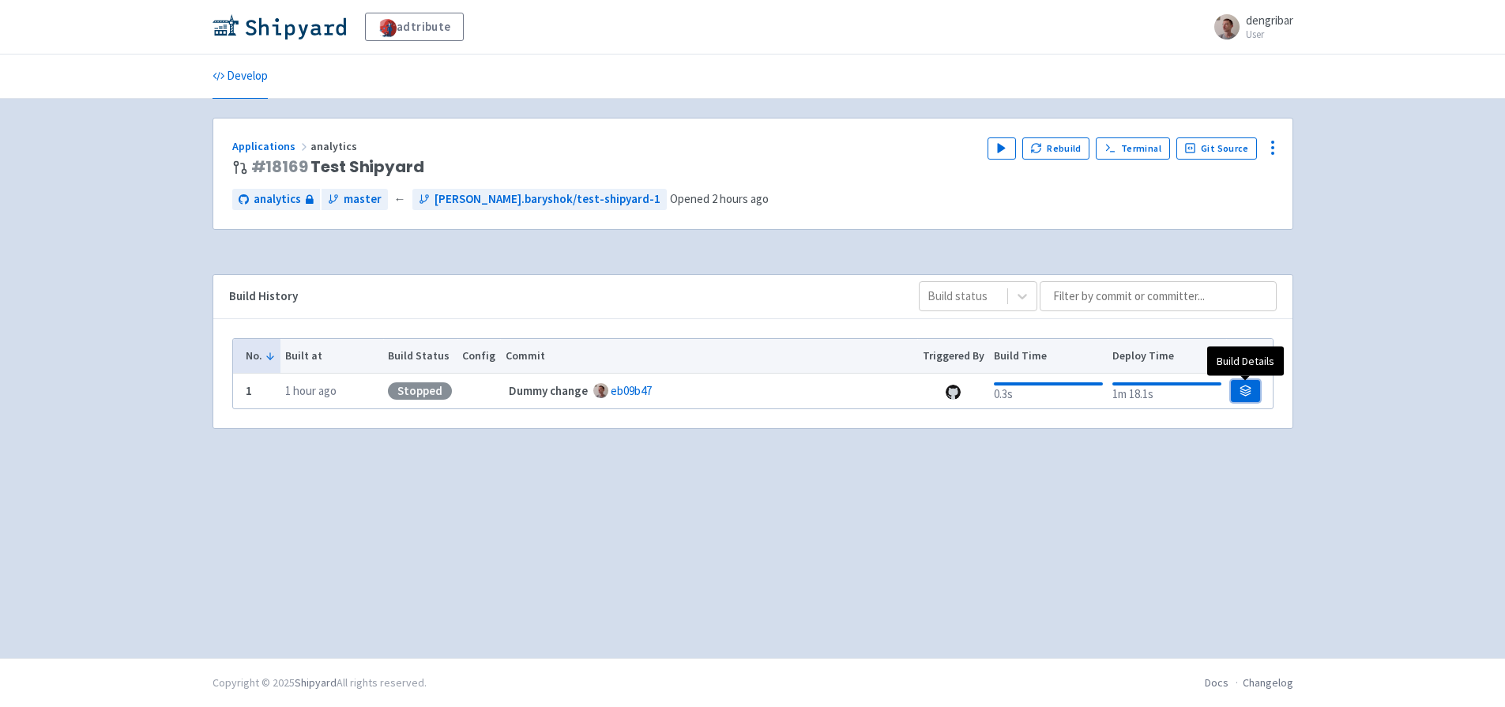
click at [1250, 388] on icon at bounding box center [1245, 391] width 12 height 12
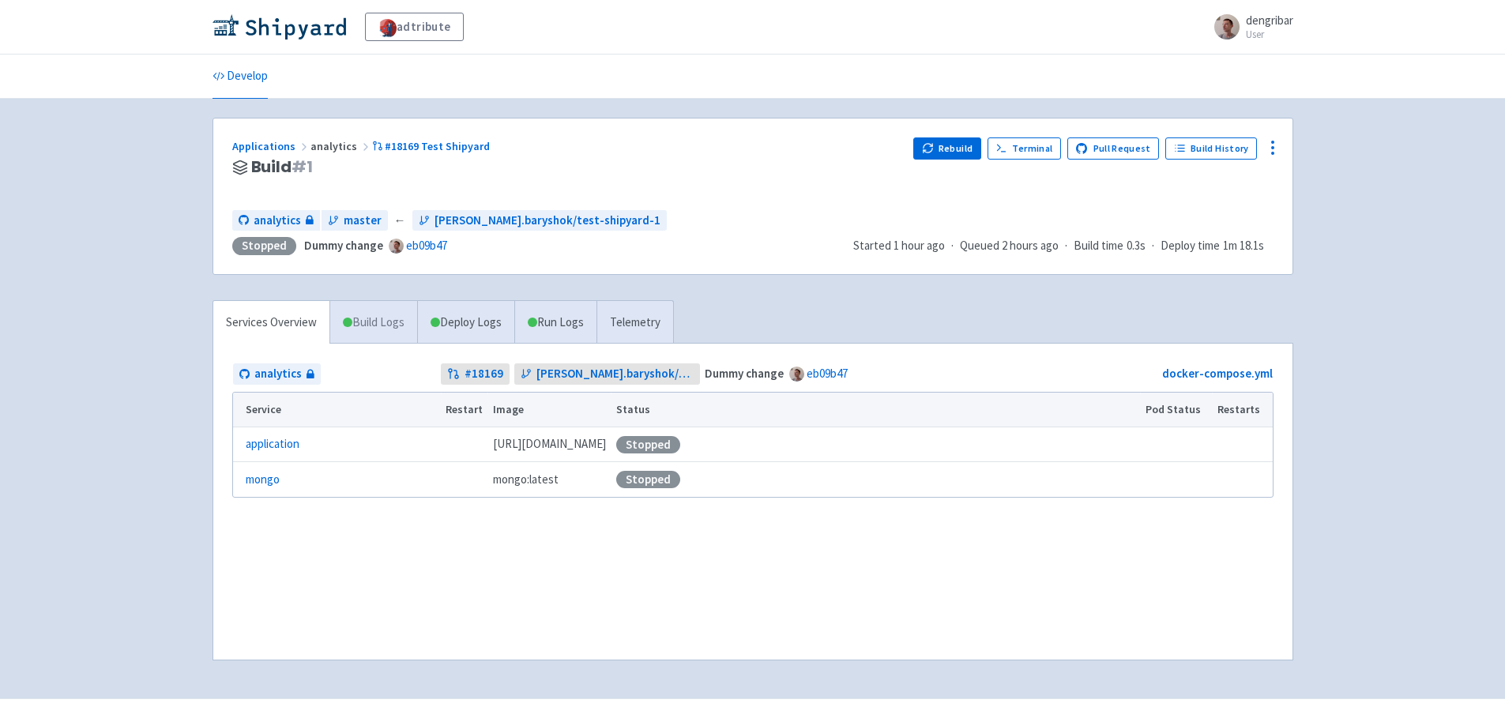
click at [383, 324] on link "Build Logs" at bounding box center [373, 322] width 87 height 43
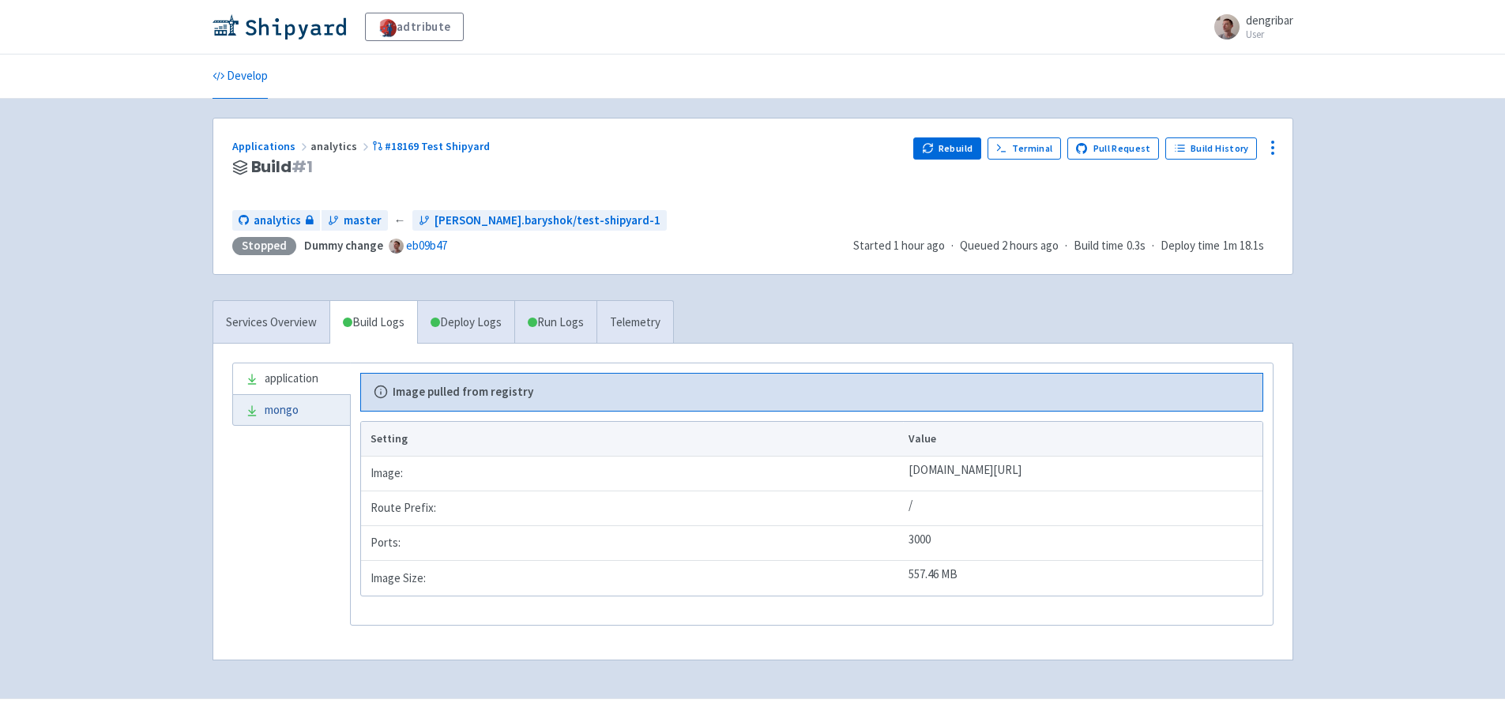
click at [287, 408] on link "mongo" at bounding box center [291, 410] width 117 height 31
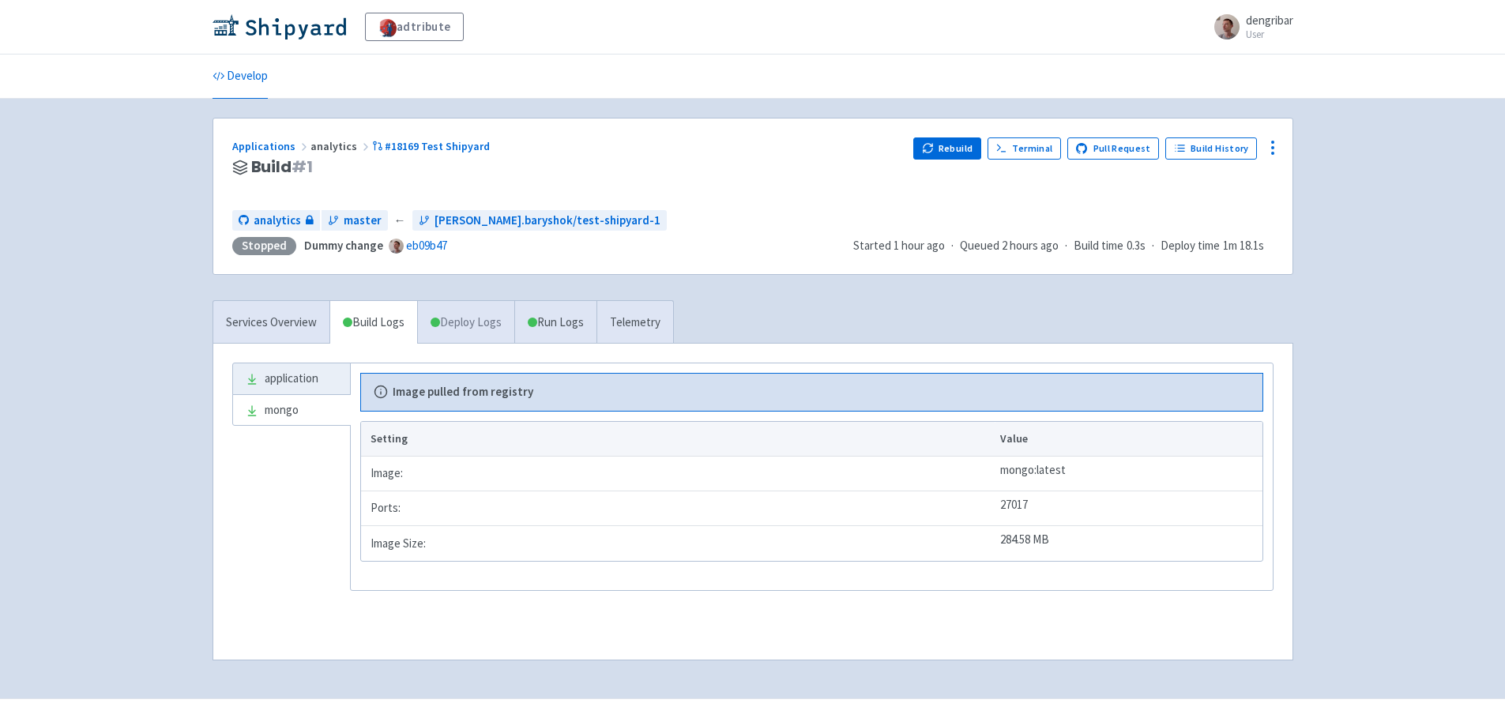
click at [449, 314] on link "Deploy Logs" at bounding box center [465, 322] width 97 height 43
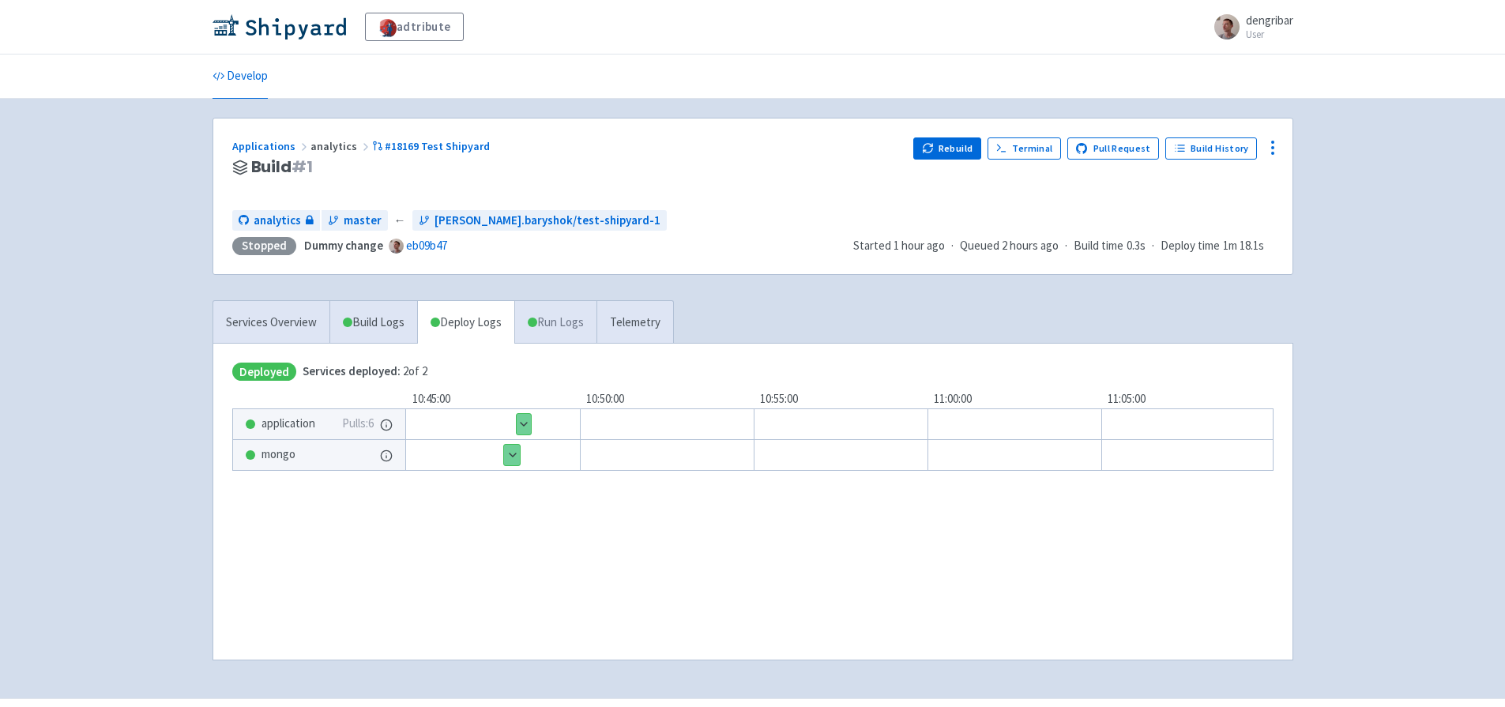
click at [567, 321] on link "Run Logs" at bounding box center [555, 322] width 82 height 43
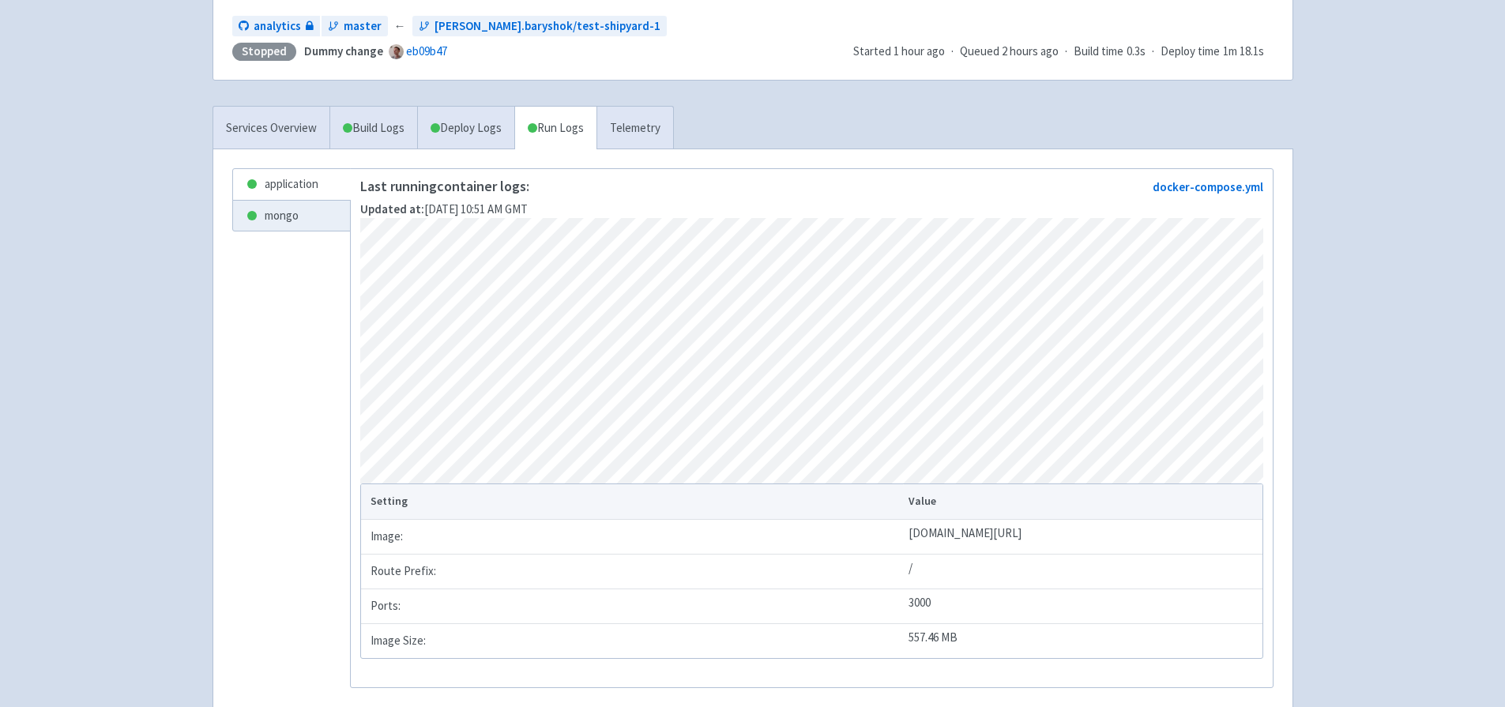
scroll to position [288, 0]
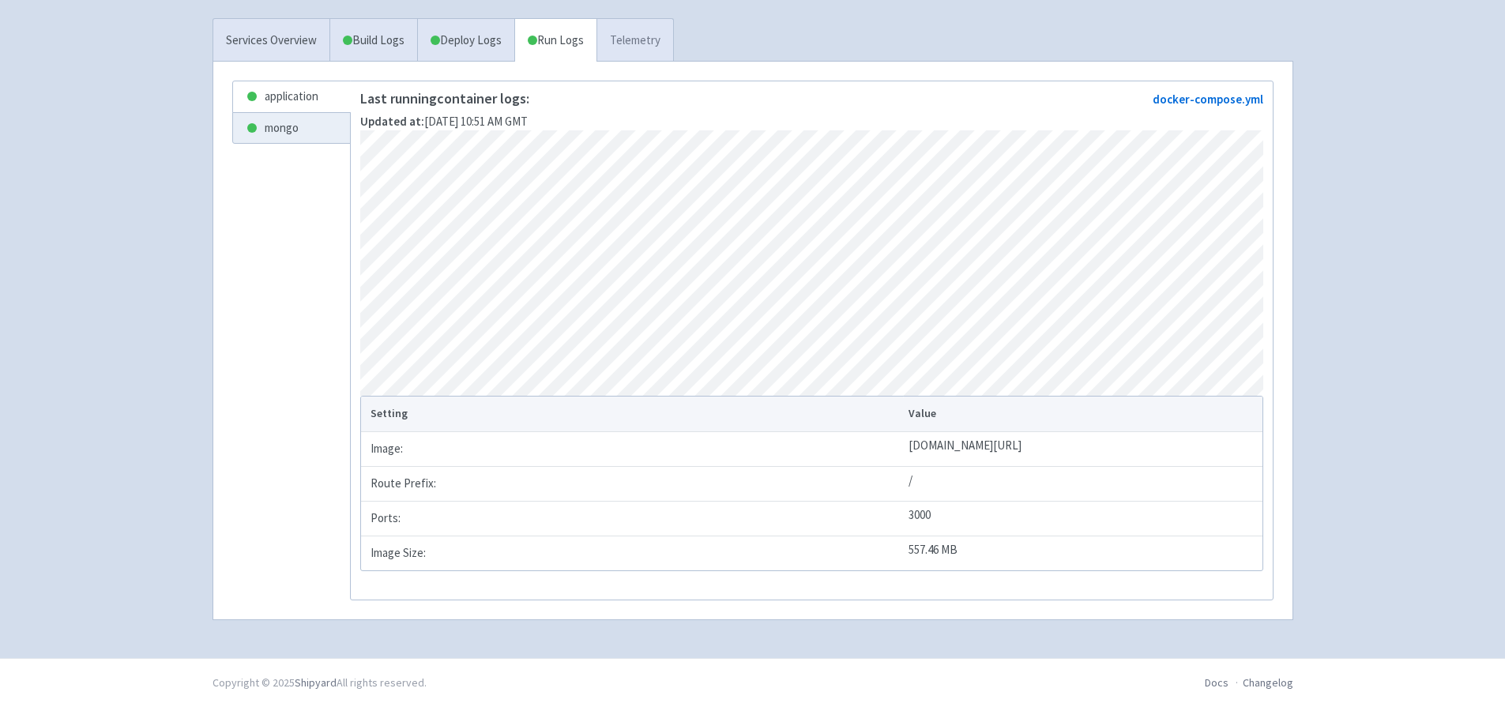
click at [646, 27] on link "Telemetry" at bounding box center [634, 40] width 77 height 43
